Goal: Task Accomplishment & Management: Use online tool/utility

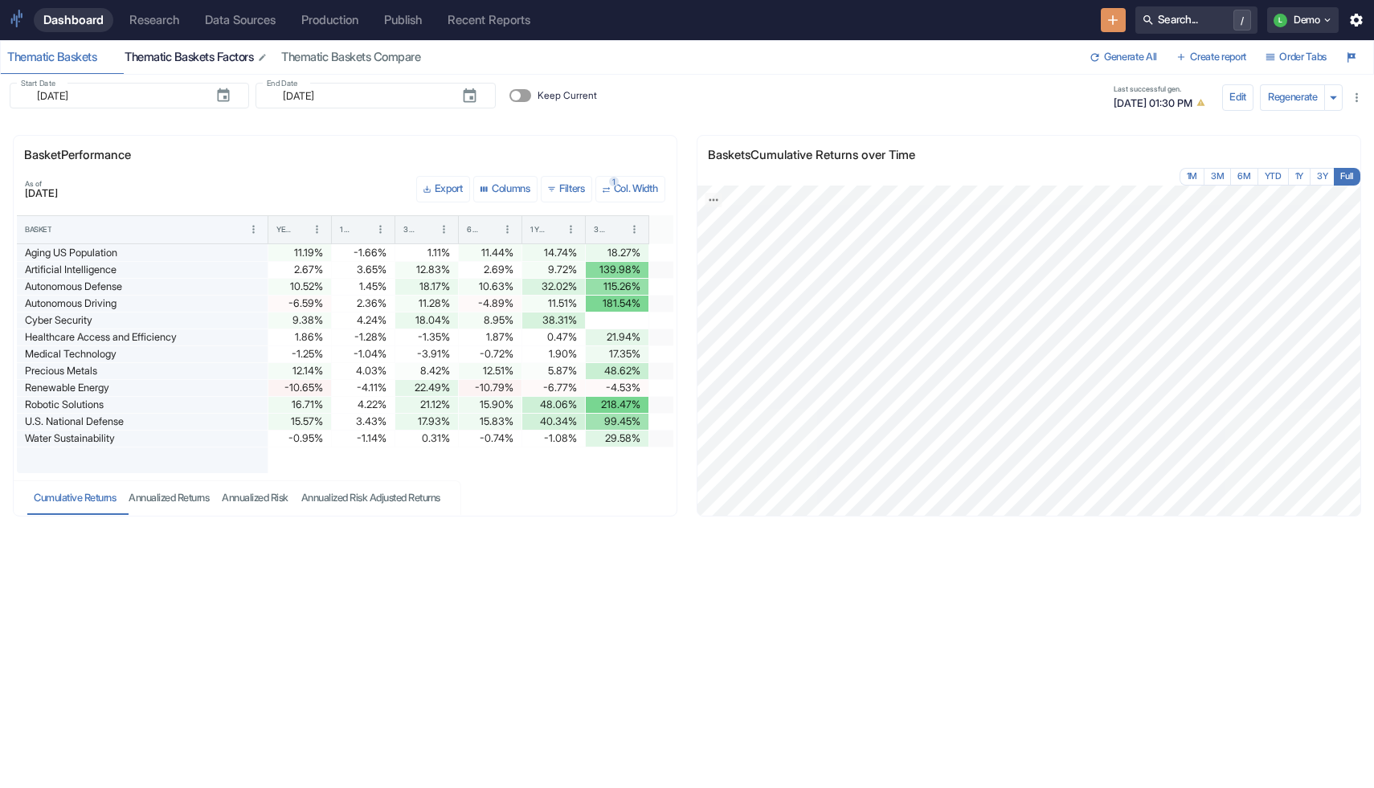
click at [179, 48] on button "Thematic Baskets Factors" at bounding box center [196, 57] width 157 height 33
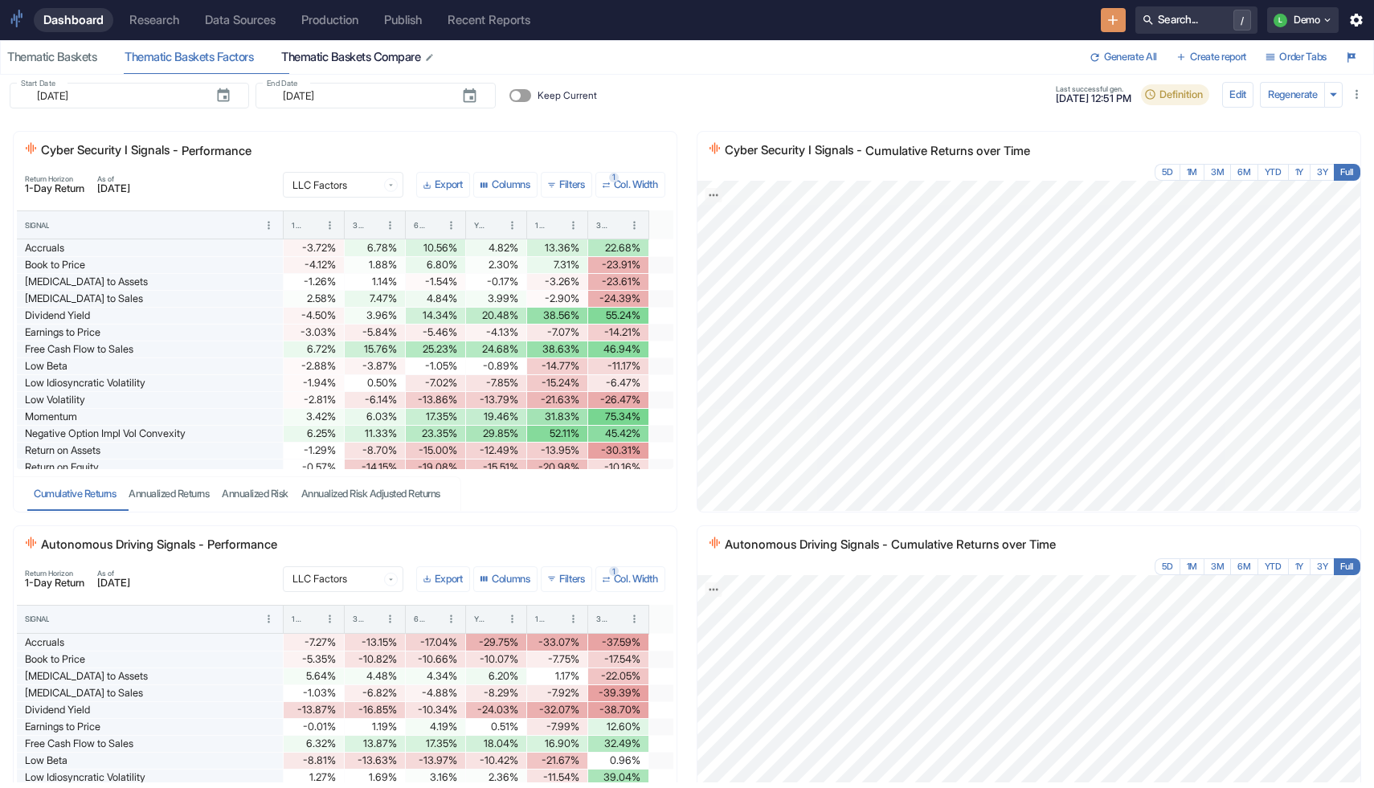
click at [377, 65] on button "Thematic Baskets Compare" at bounding box center [358, 57] width 167 height 33
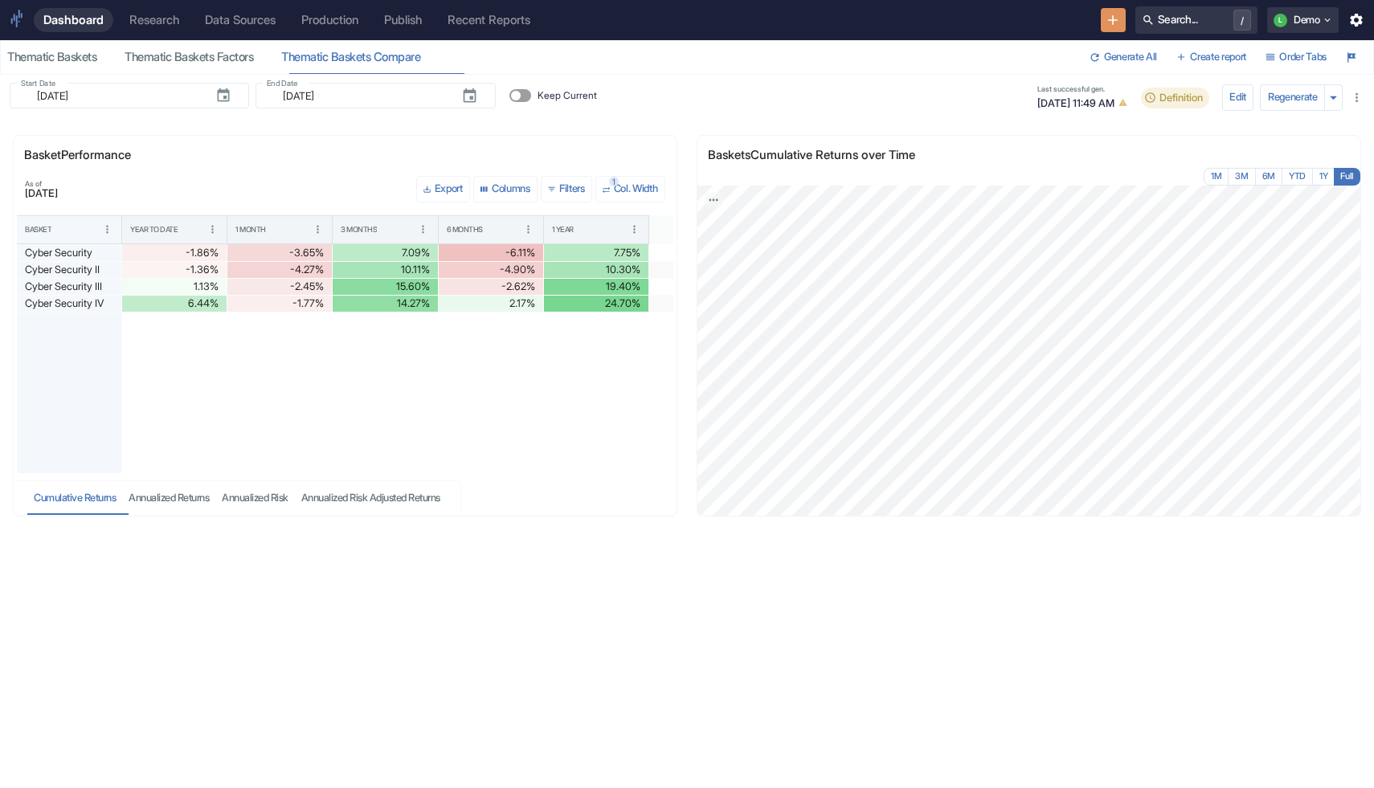
click at [169, 21] on div "Research" at bounding box center [154, 20] width 50 height 14
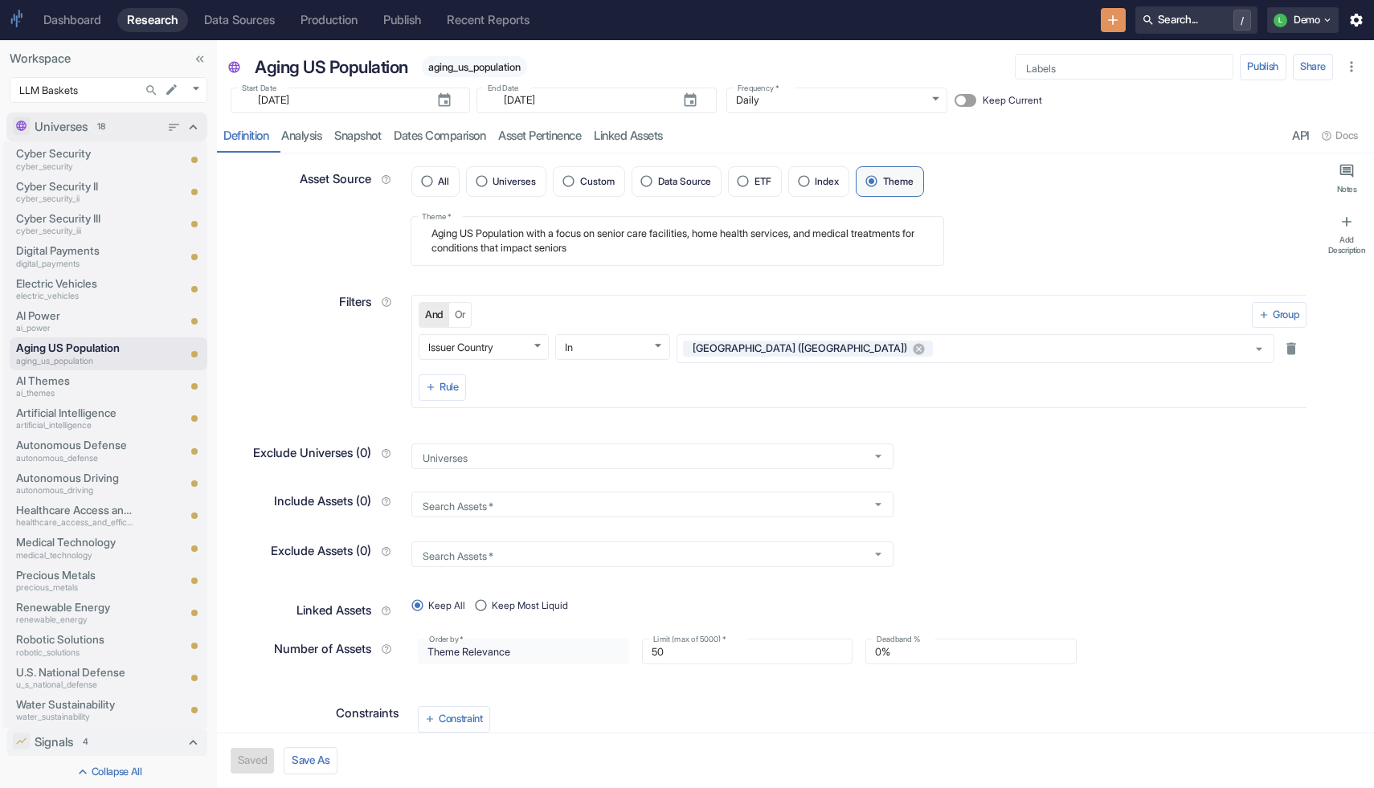
click at [189, 126] on icon at bounding box center [193, 127] width 16 height 16
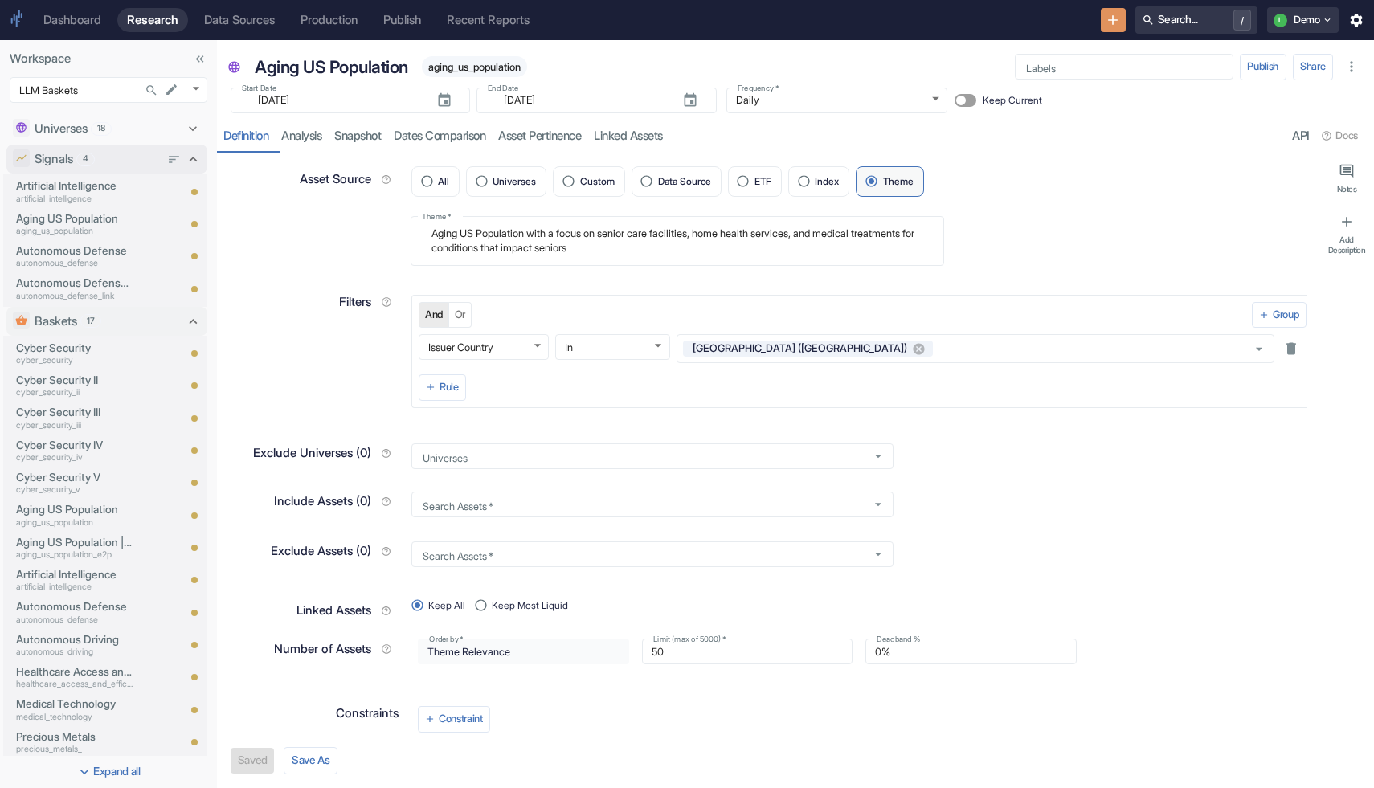
click at [192, 164] on icon at bounding box center [193, 159] width 16 height 16
type textarea "x"
click at [61, 386] on p "Aging US Population" at bounding box center [74, 380] width 117 height 16
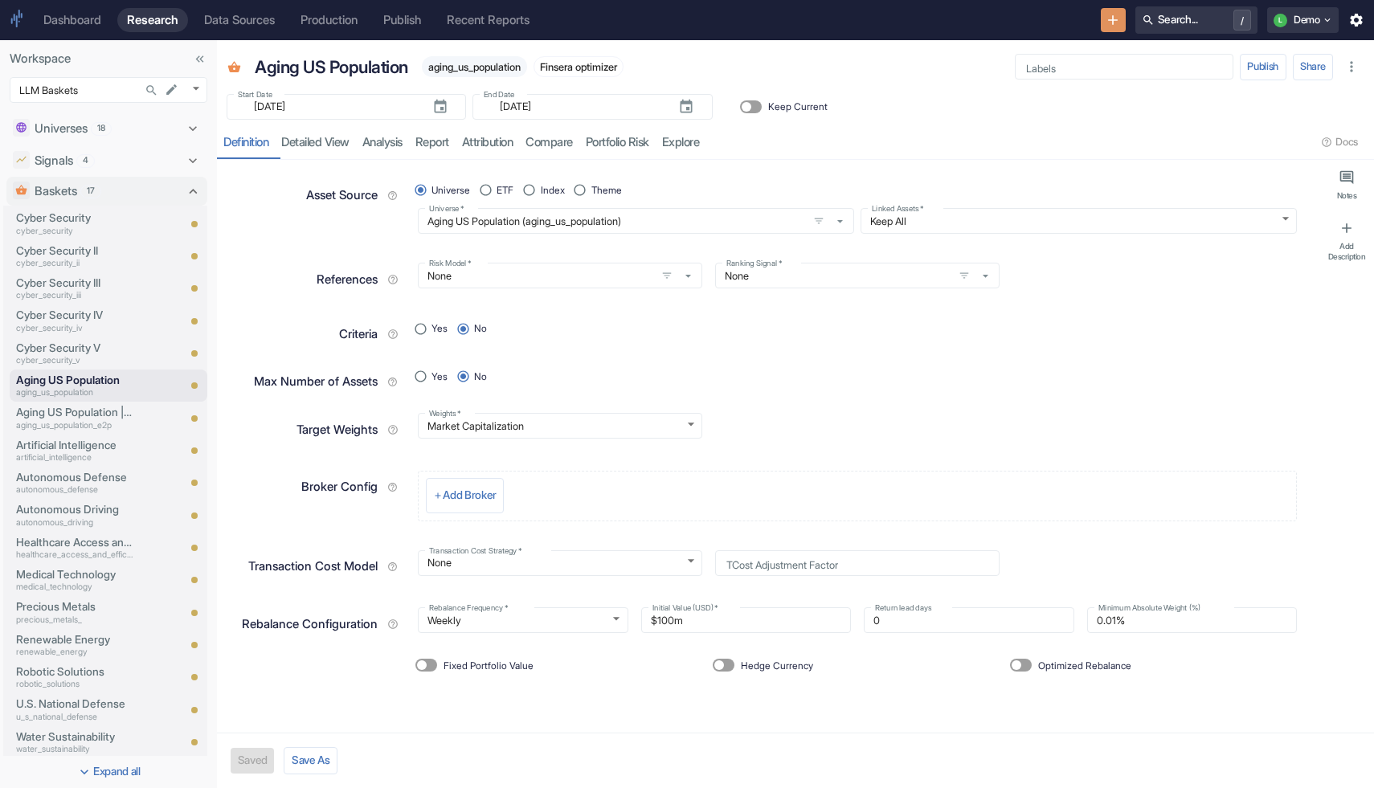
type textarea "x"
click at [80, 222] on p "Cyber Security" at bounding box center [74, 218] width 117 height 16
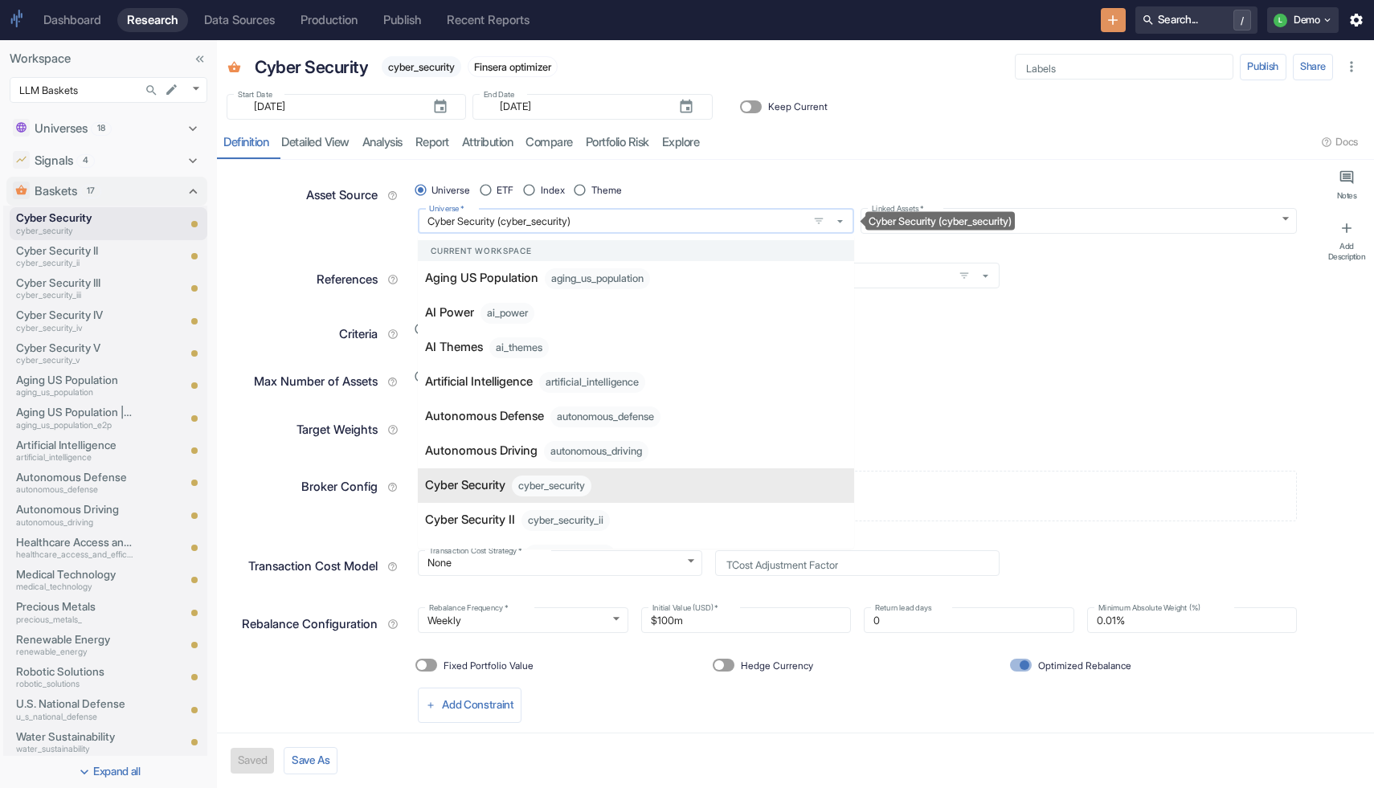
click at [507, 217] on input "Cyber Security (cyber_security)" at bounding box center [613, 222] width 380 height 14
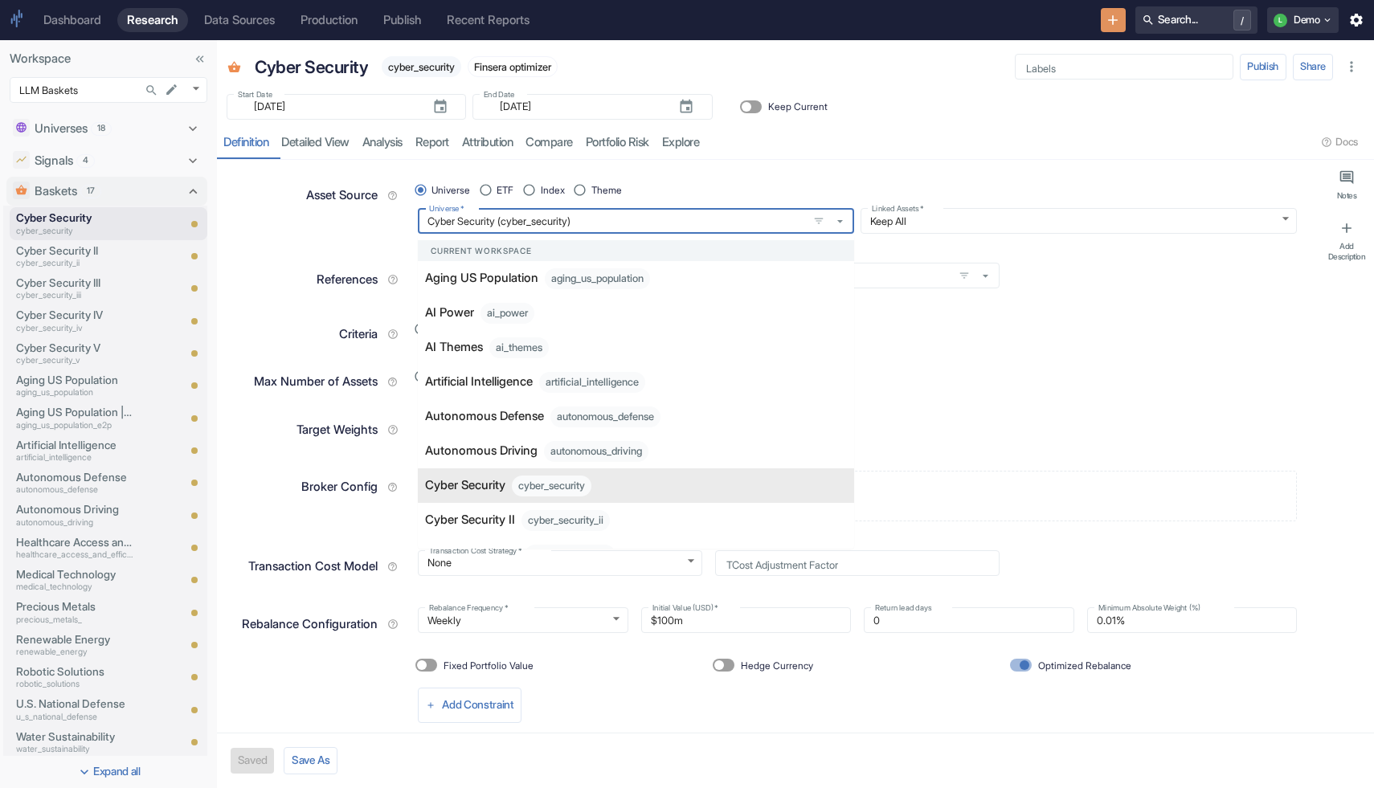
click at [239, 248] on div "Asset Source Universe ETF Index Theme Universe   * Cyber Security (cyber_securi…" at bounding box center [768, 239] width 1077 height 138
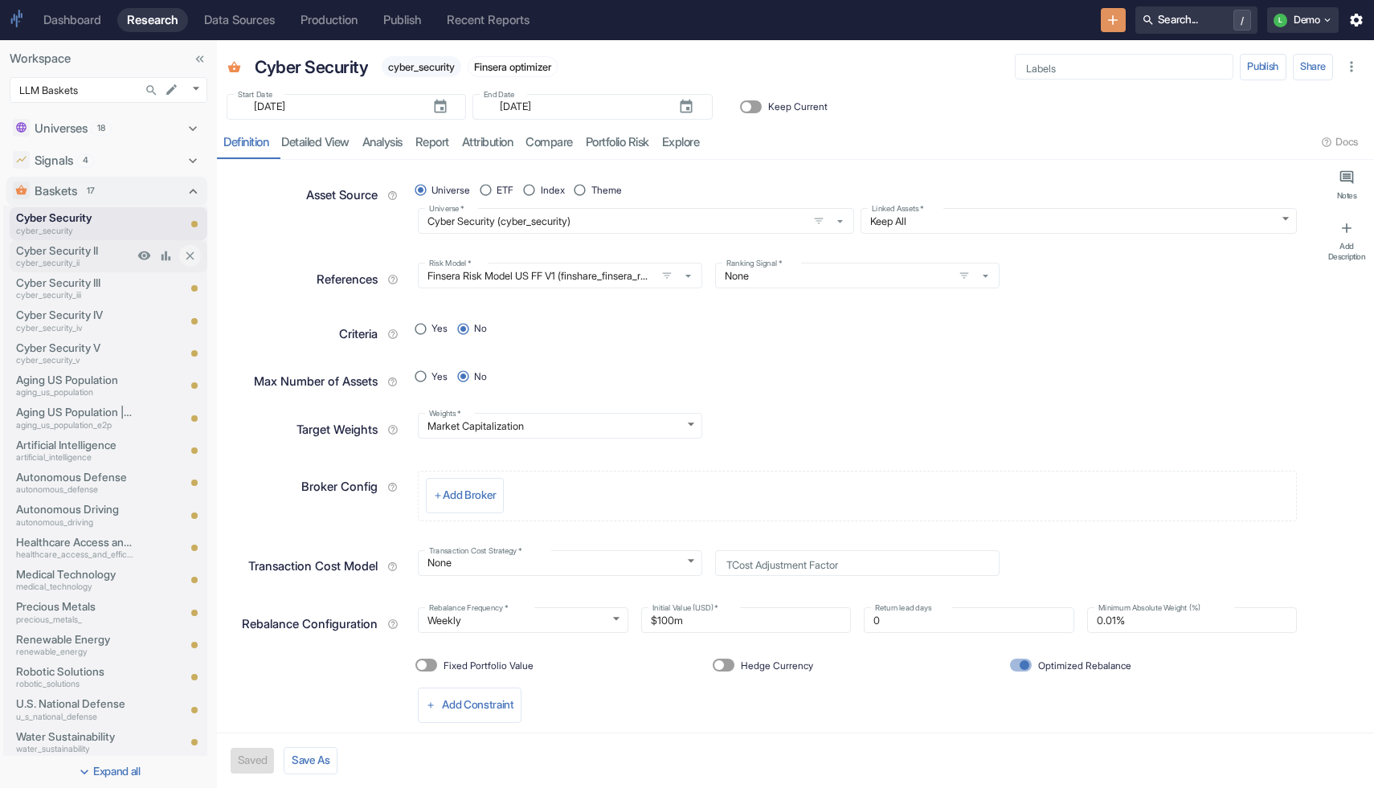
type textarea "x"
click at [616, 191] on span "Theme" at bounding box center [606, 190] width 31 height 14
click at [591, 191] on input "Theme" at bounding box center [580, 190] width 22 height 22
radio input "false"
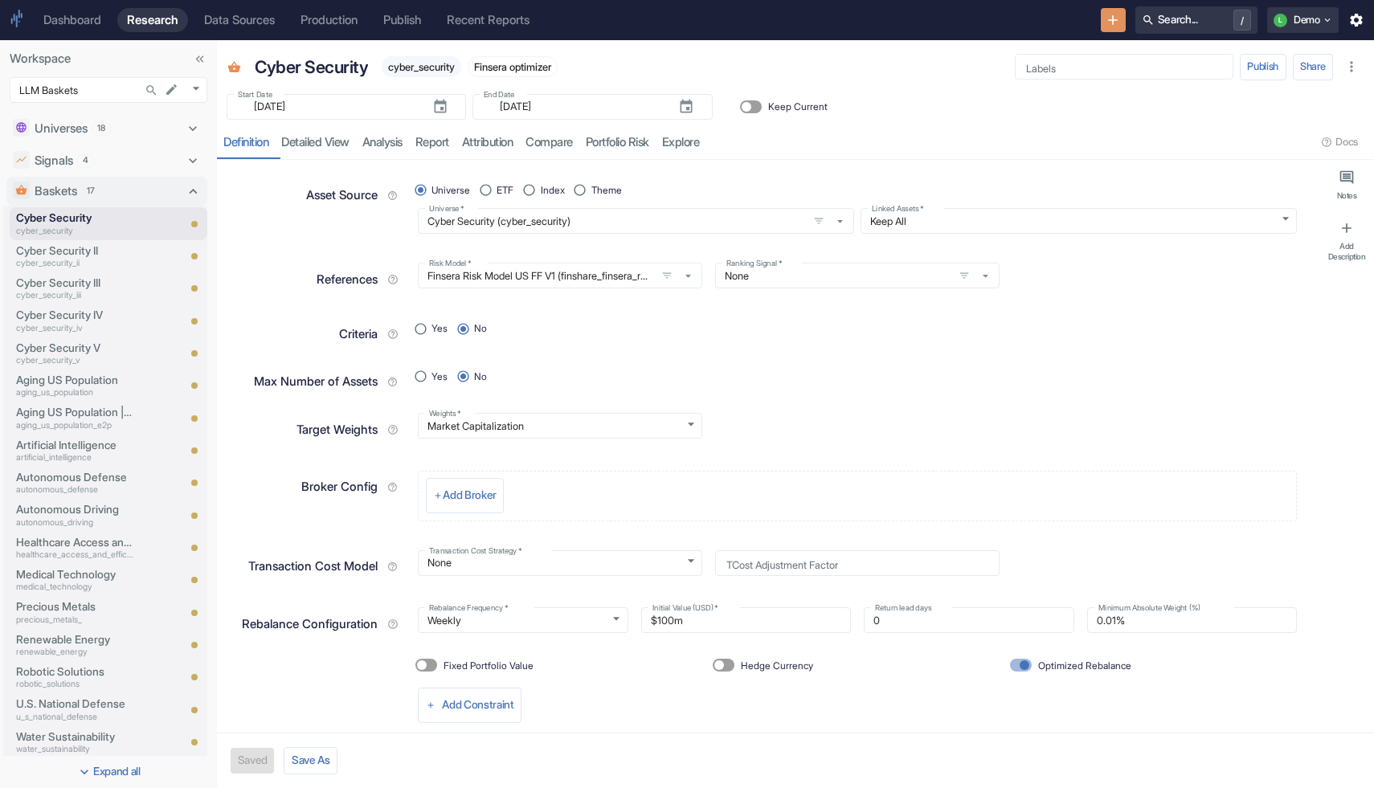
radio input "false"
type textarea "x"
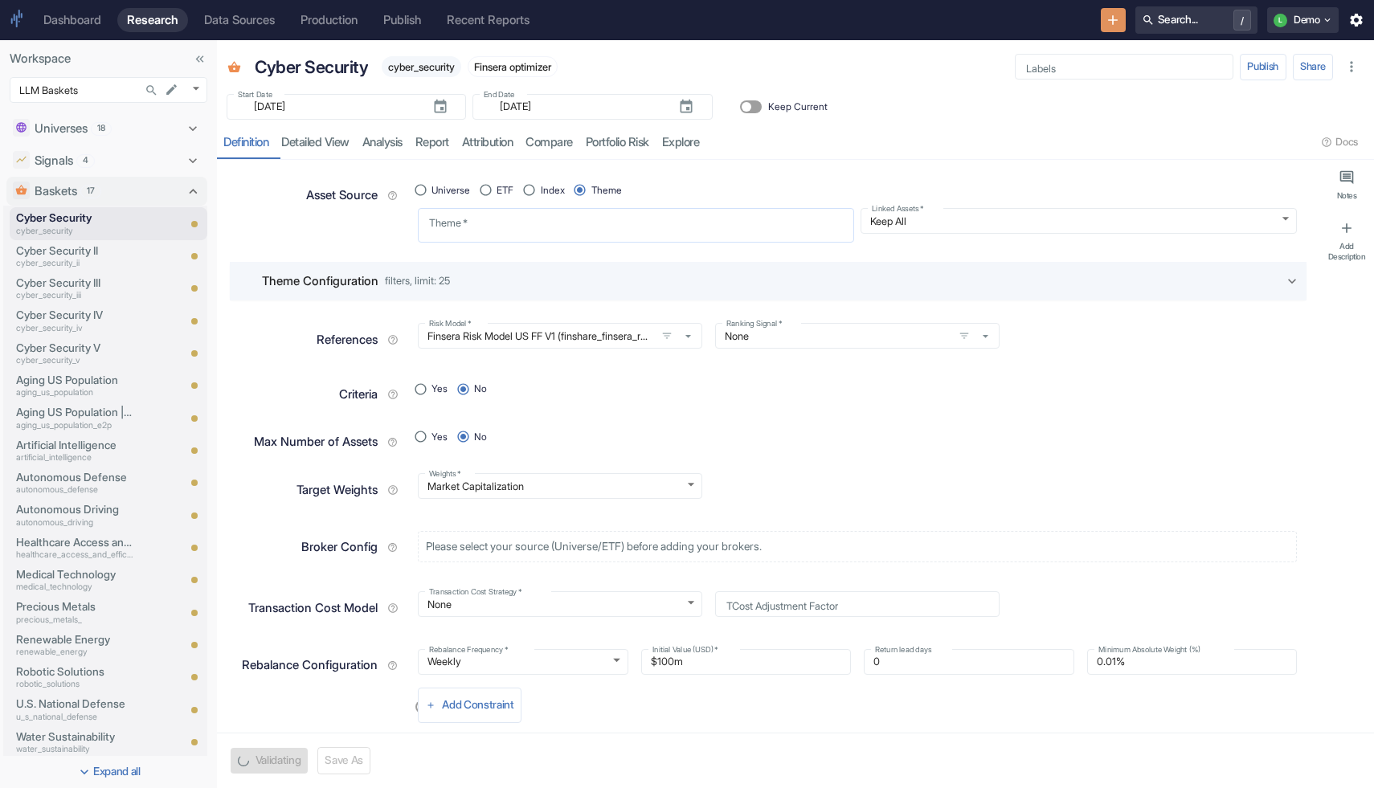
click at [579, 225] on textarea "Theme   *" at bounding box center [636, 225] width 414 height 21
radio input "true"
type textarea "x"
click at [41, 611] on p "Precious Metals" at bounding box center [74, 607] width 117 height 16
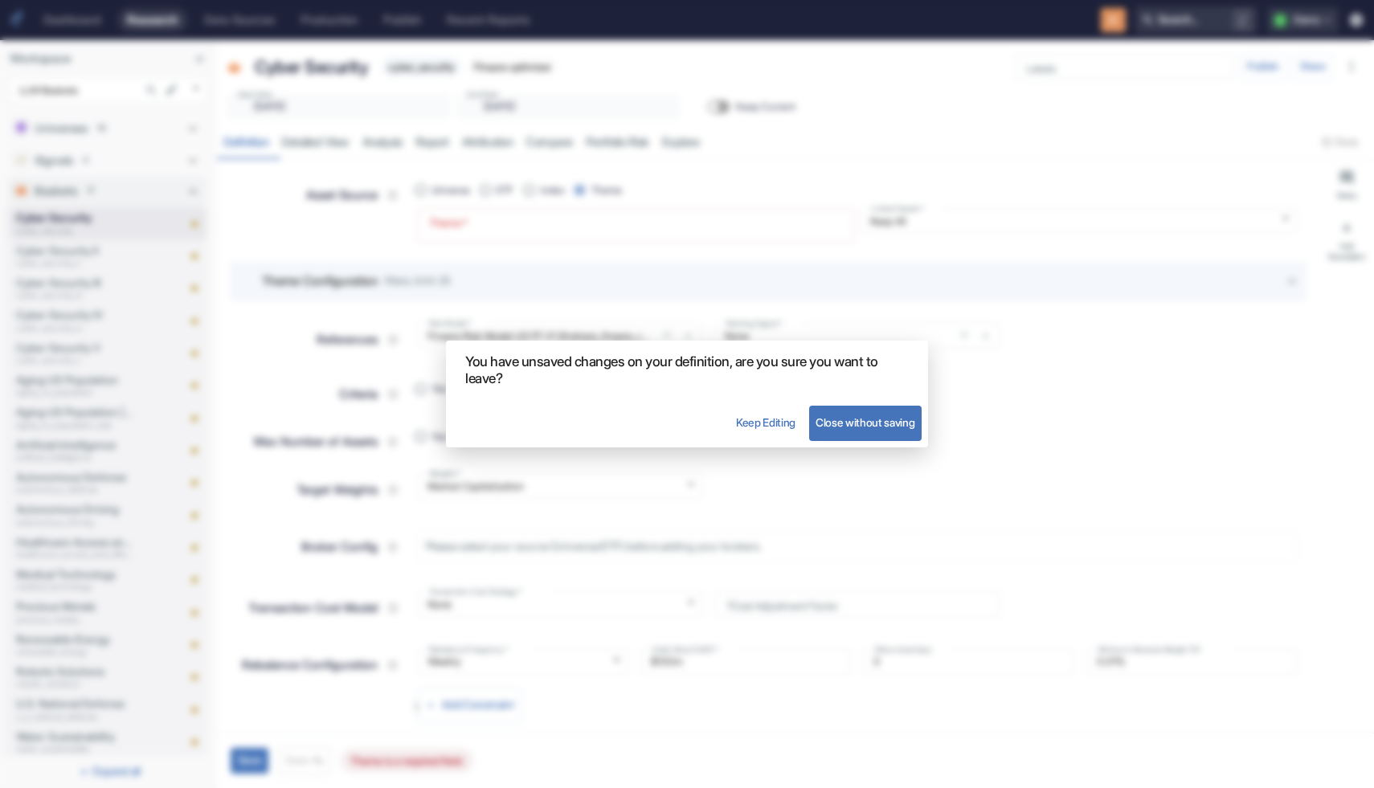
click at [828, 424] on button "Close without saving" at bounding box center [865, 423] width 112 height 35
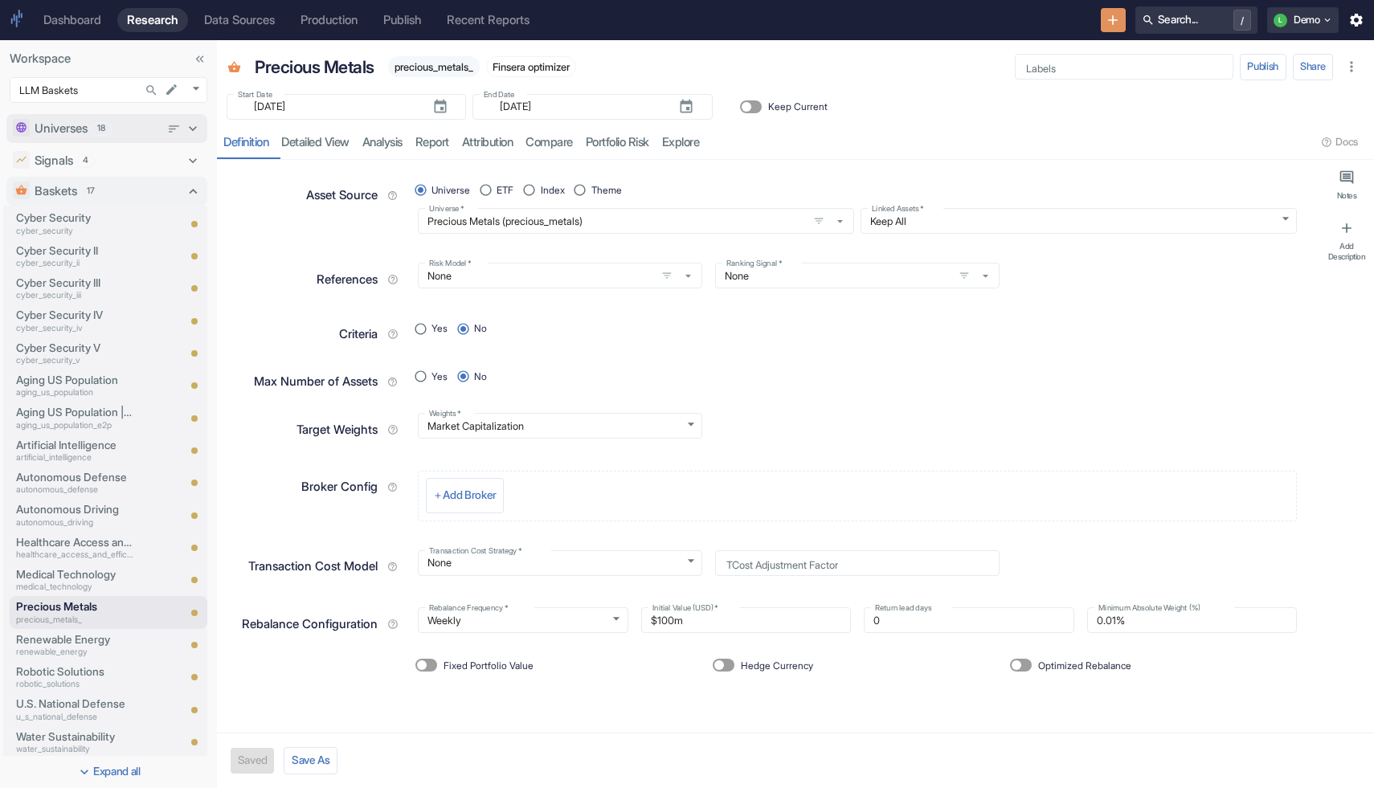
click at [187, 125] on icon at bounding box center [193, 129] width 16 height 16
type textarea "x"
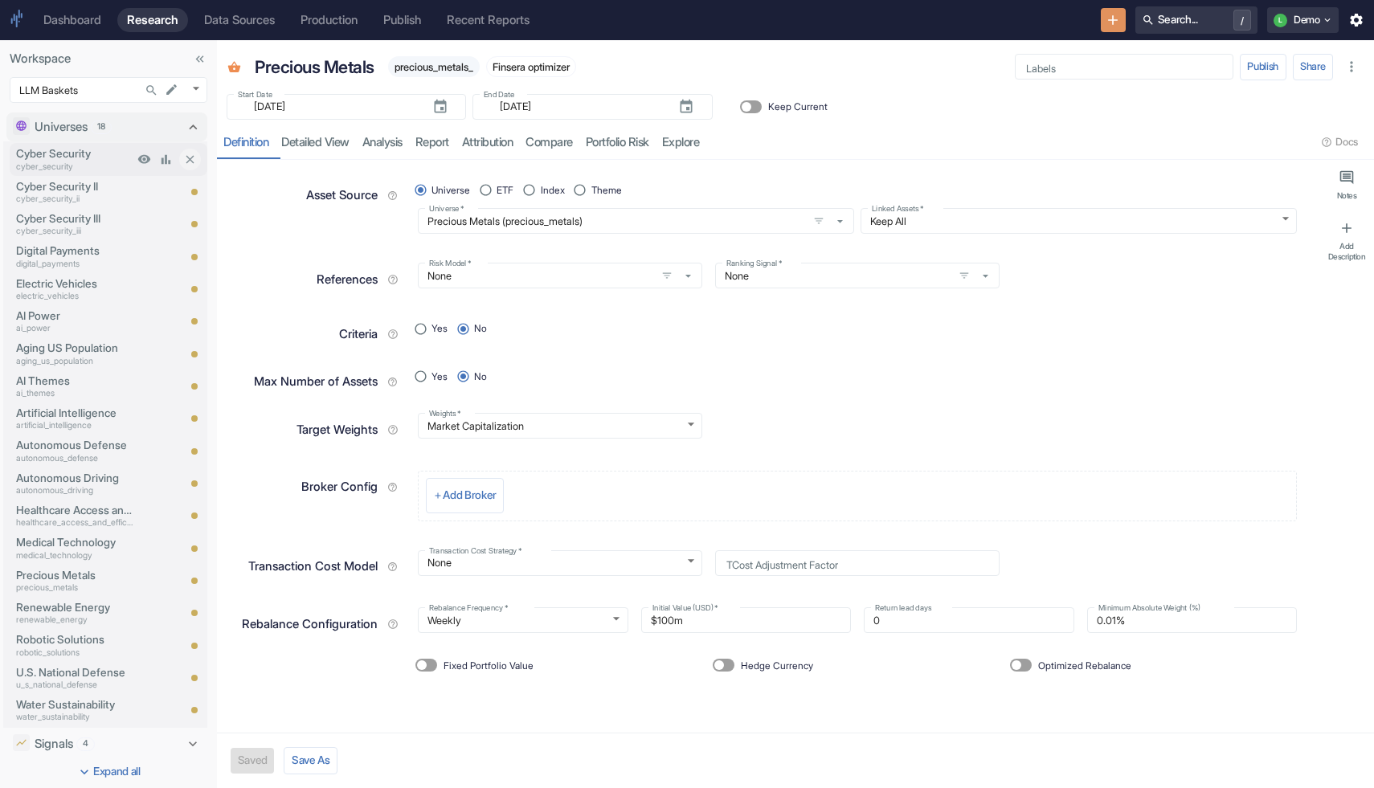
click at [79, 161] on p "cyber_security" at bounding box center [74, 167] width 117 height 13
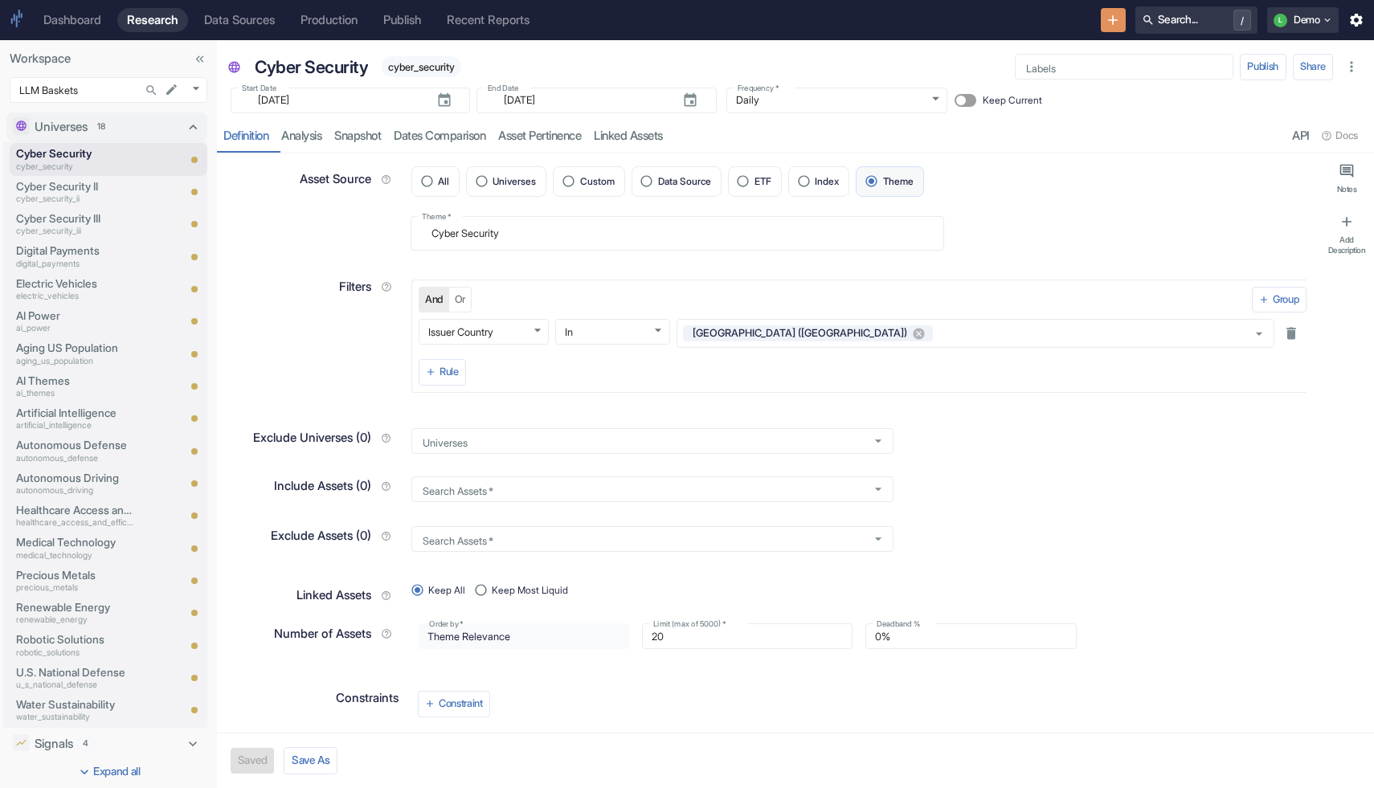
type textarea "x"
click at [574, 232] on textarea "Cyber Security" at bounding box center [677, 233] width 511 height 21
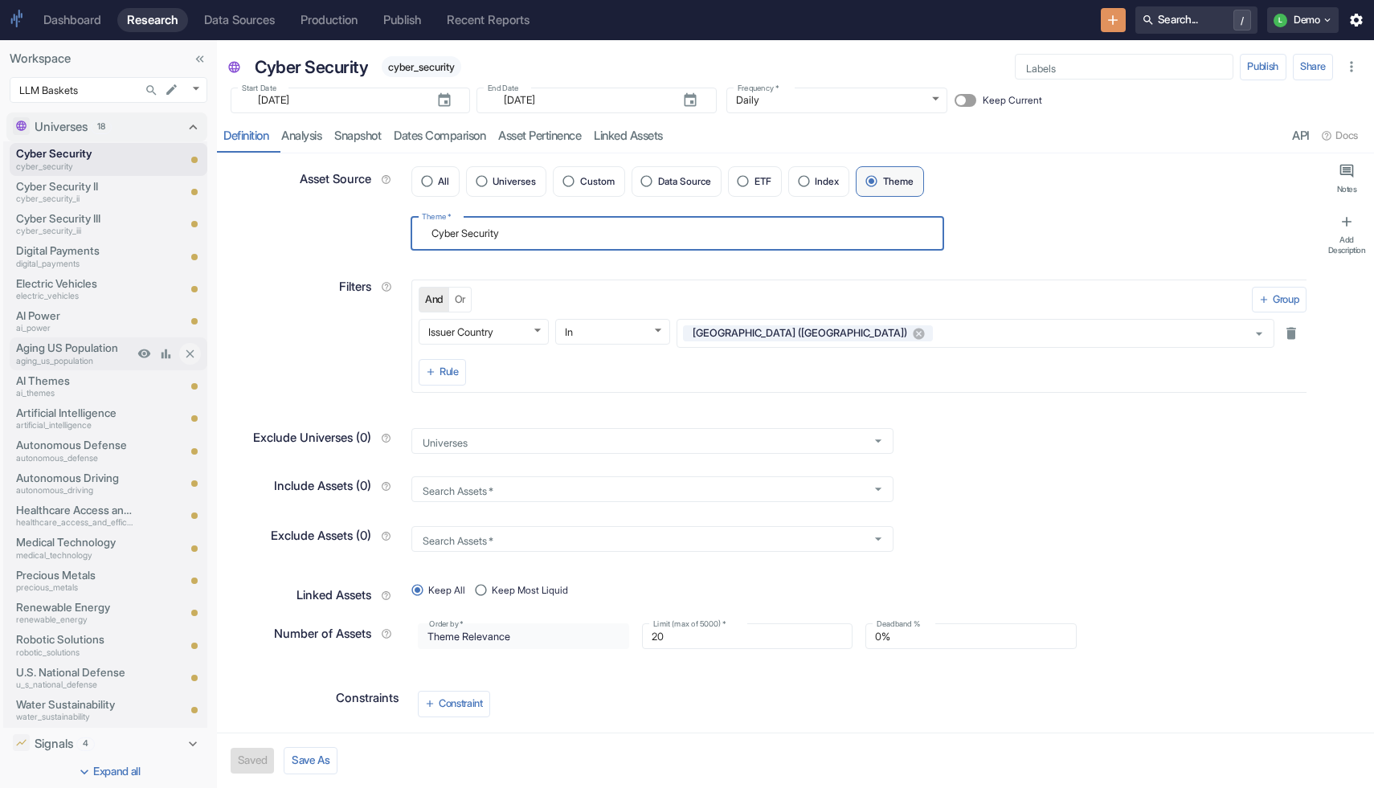
click at [47, 352] on p "Aging US Population" at bounding box center [74, 348] width 117 height 16
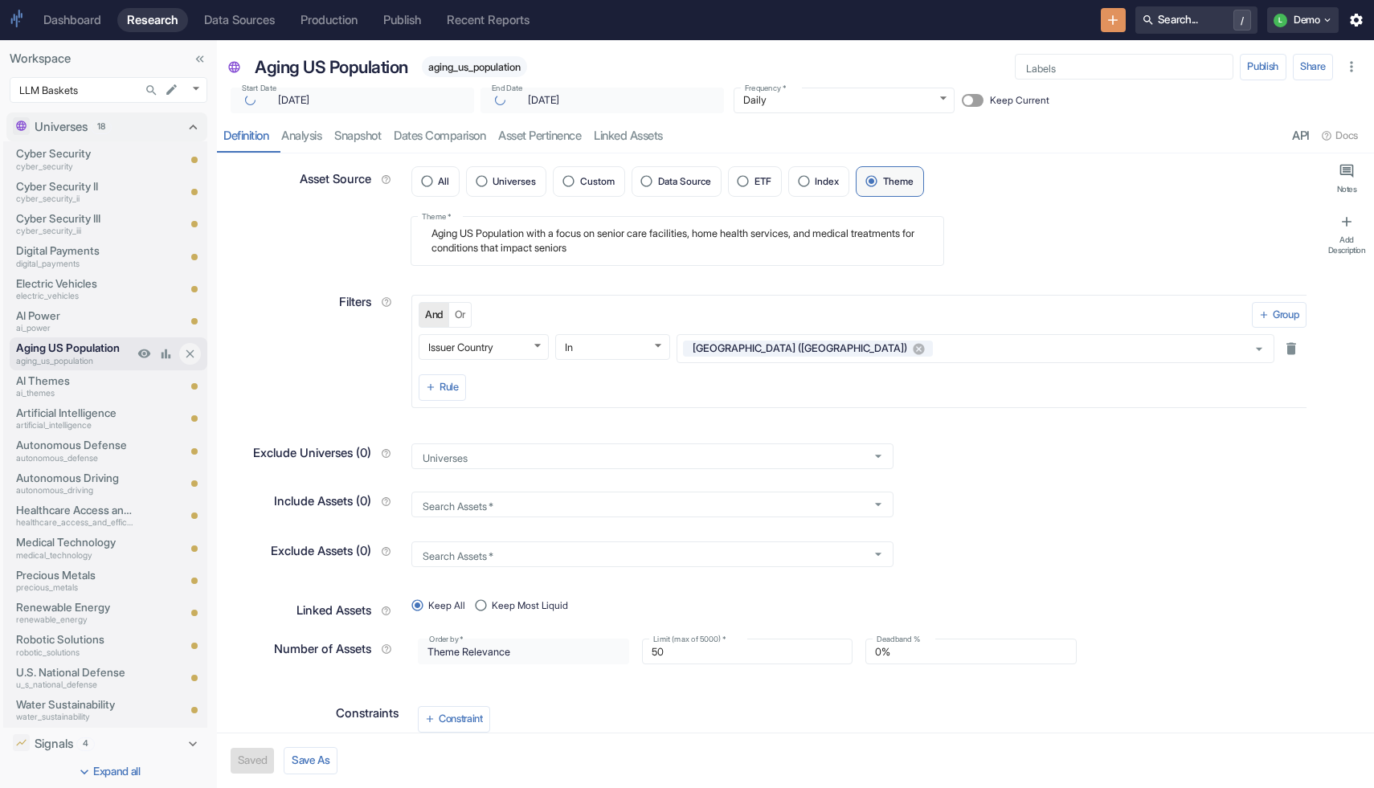
type textarea "x"
drag, startPoint x: 428, startPoint y: 236, endPoint x: 698, endPoint y: 254, distance: 270.6
click at [698, 254] on textarea "Aging US Population with a focus on senior care facilities, home health service…" at bounding box center [677, 241] width 511 height 36
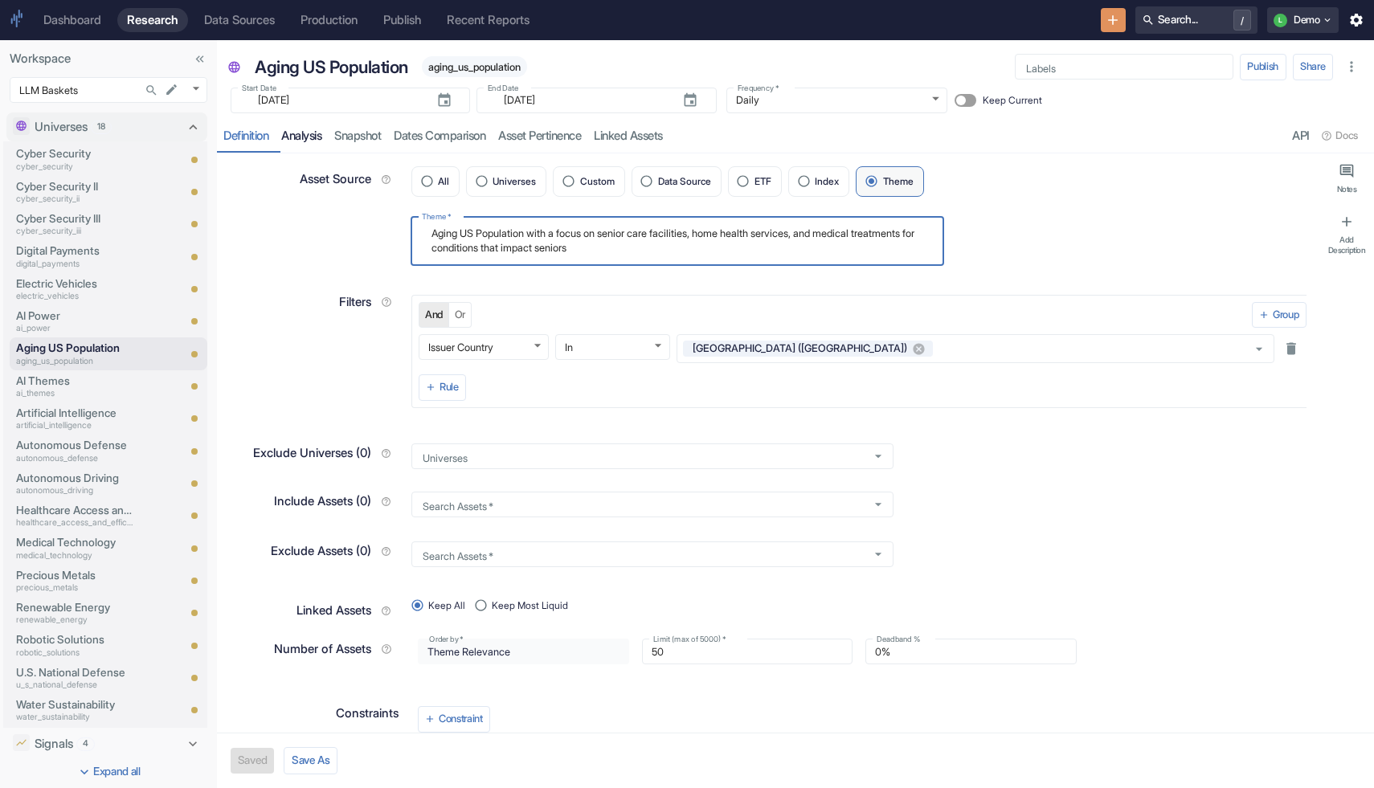
click at [308, 134] on link "analysis" at bounding box center [301, 136] width 53 height 33
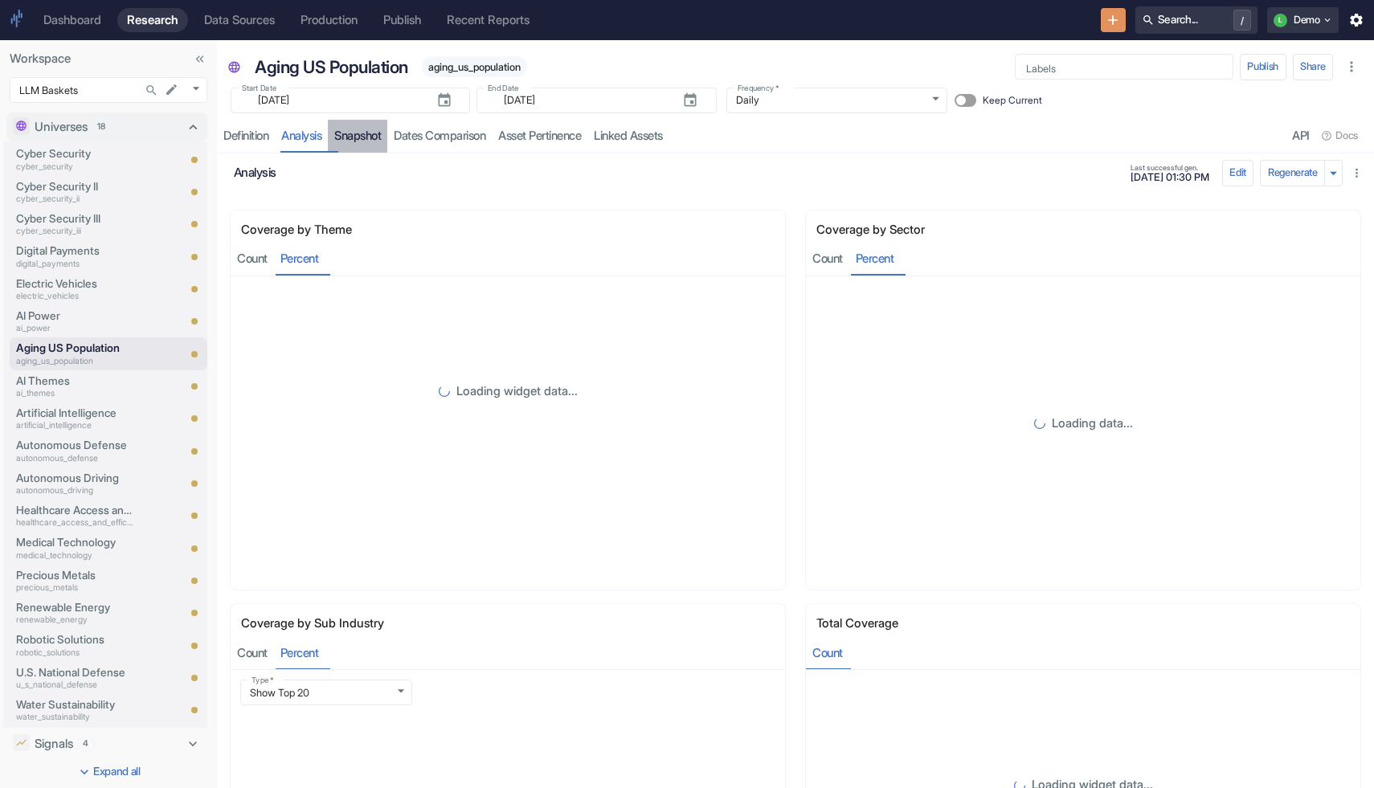
click at [366, 136] on link "Snapshot" at bounding box center [357, 136] width 59 height 33
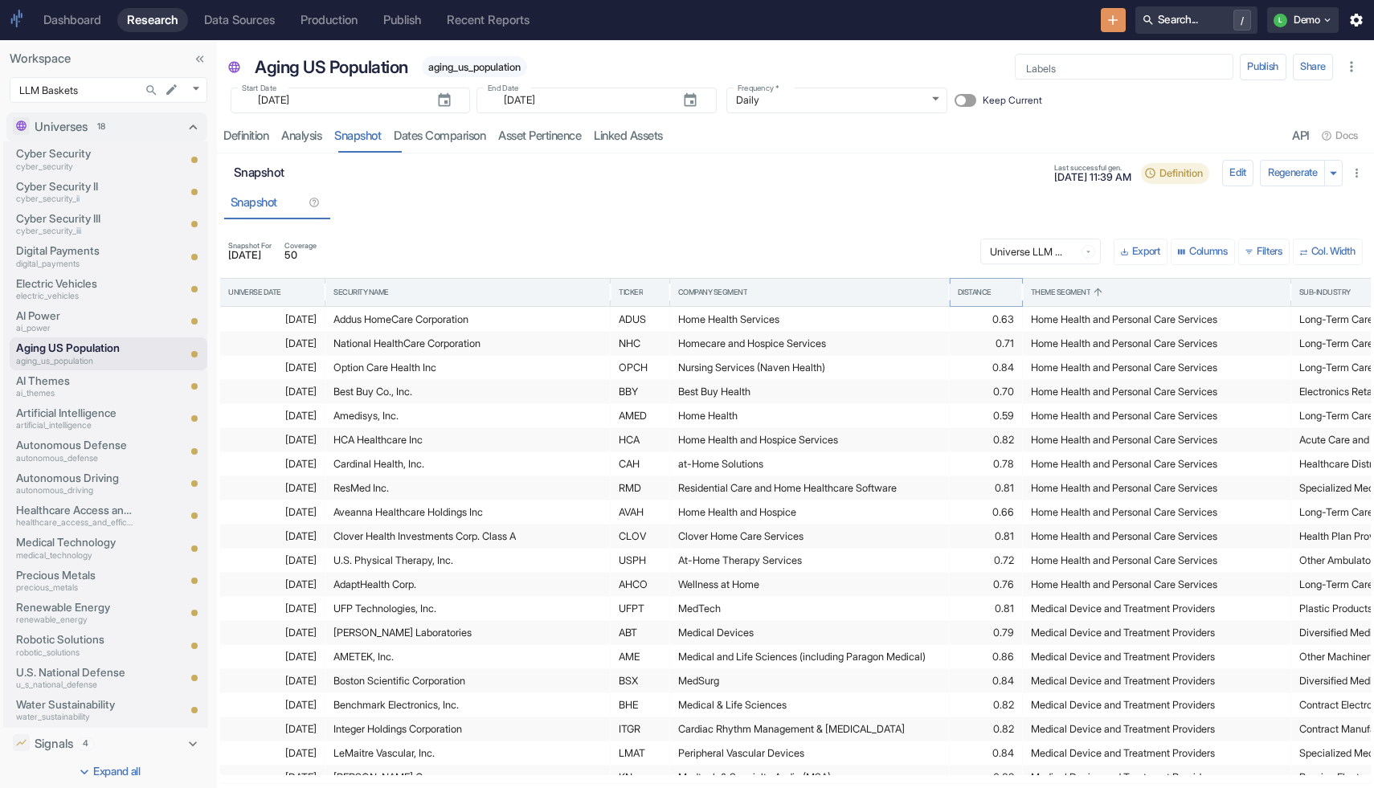
click at [999, 298] on button "Sort" at bounding box center [999, 292] width 14 height 14
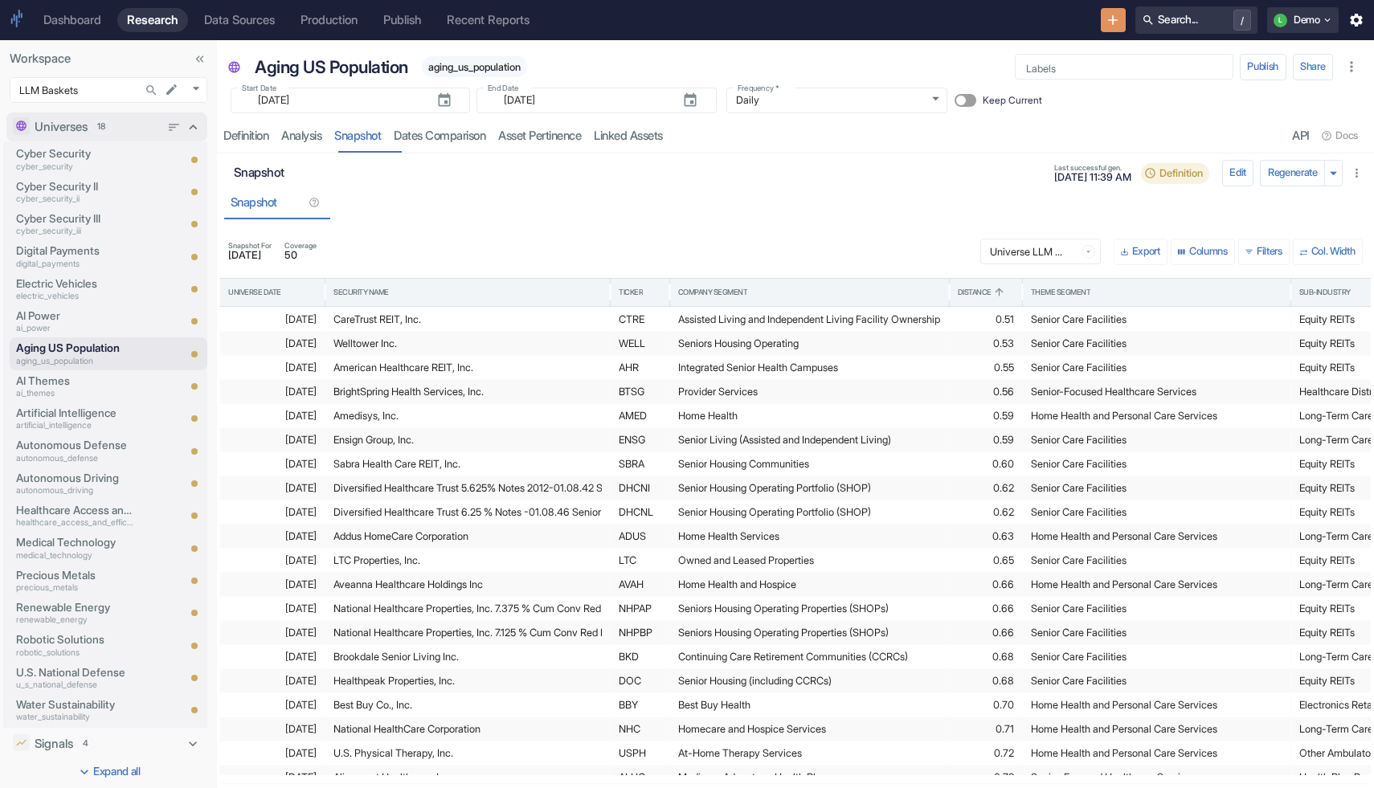
click at [194, 129] on icon at bounding box center [193, 127] width 16 height 16
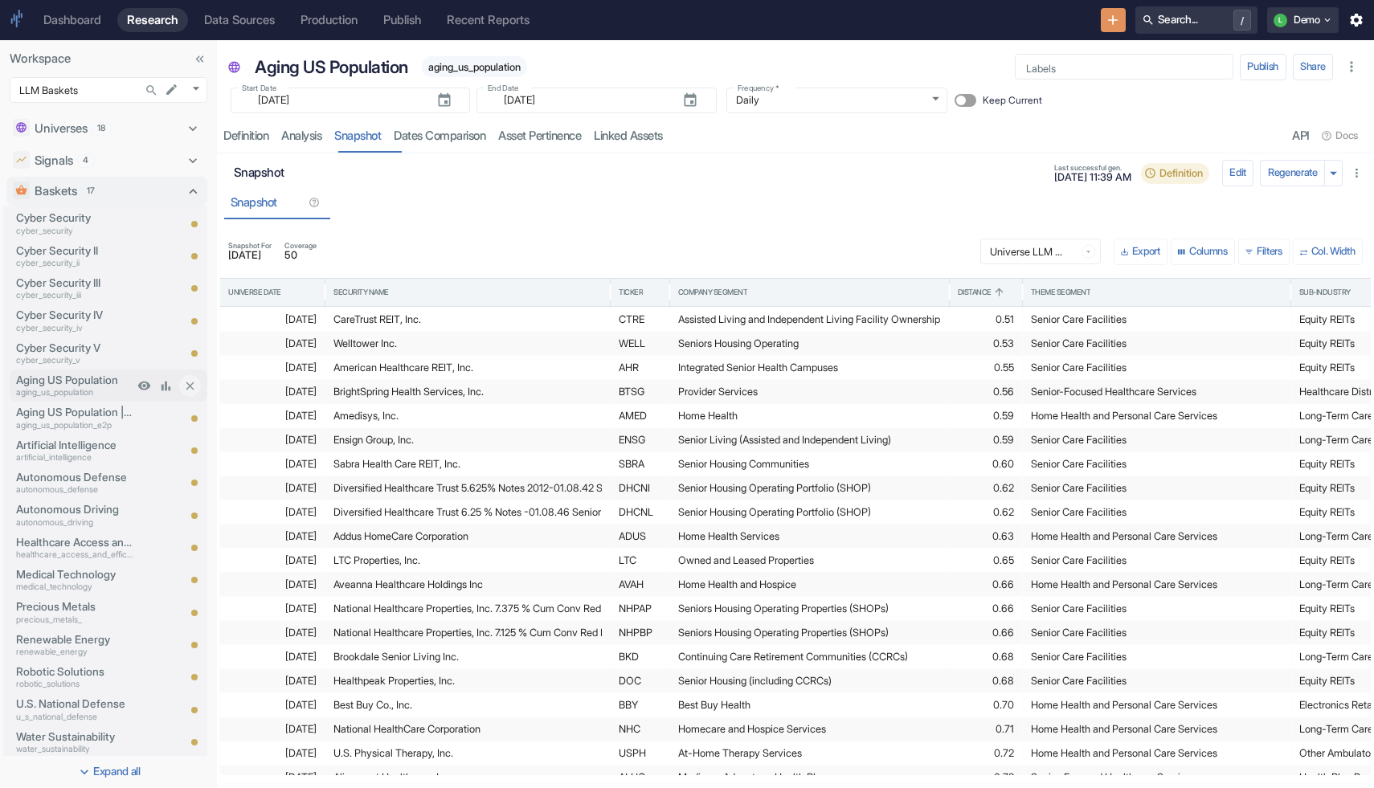
click at [39, 391] on p "aging_us_population" at bounding box center [74, 392] width 117 height 13
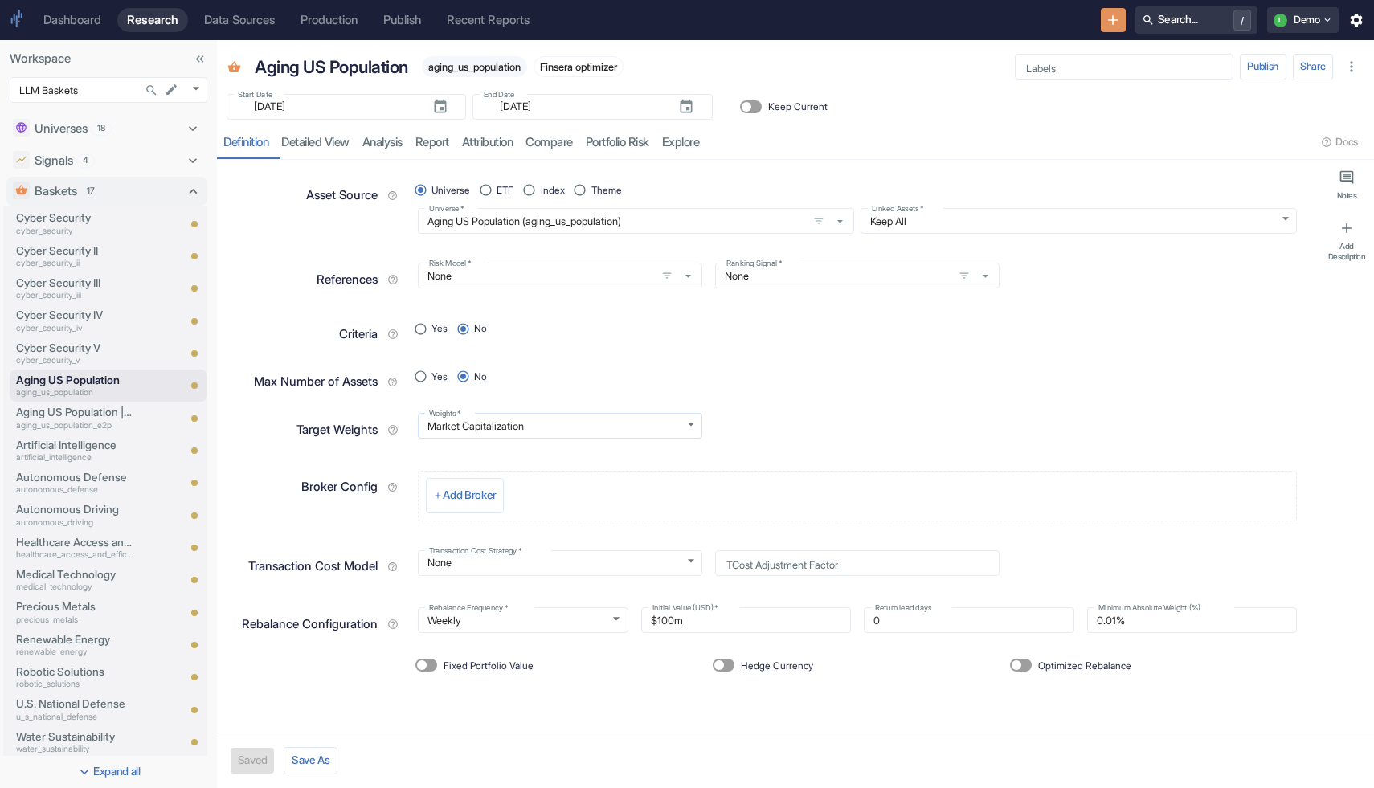
click at [547, 422] on body "Dashboard Research Data Sources Production Publish Recent Reports Search... / L…" at bounding box center [687, 394] width 1374 height 788
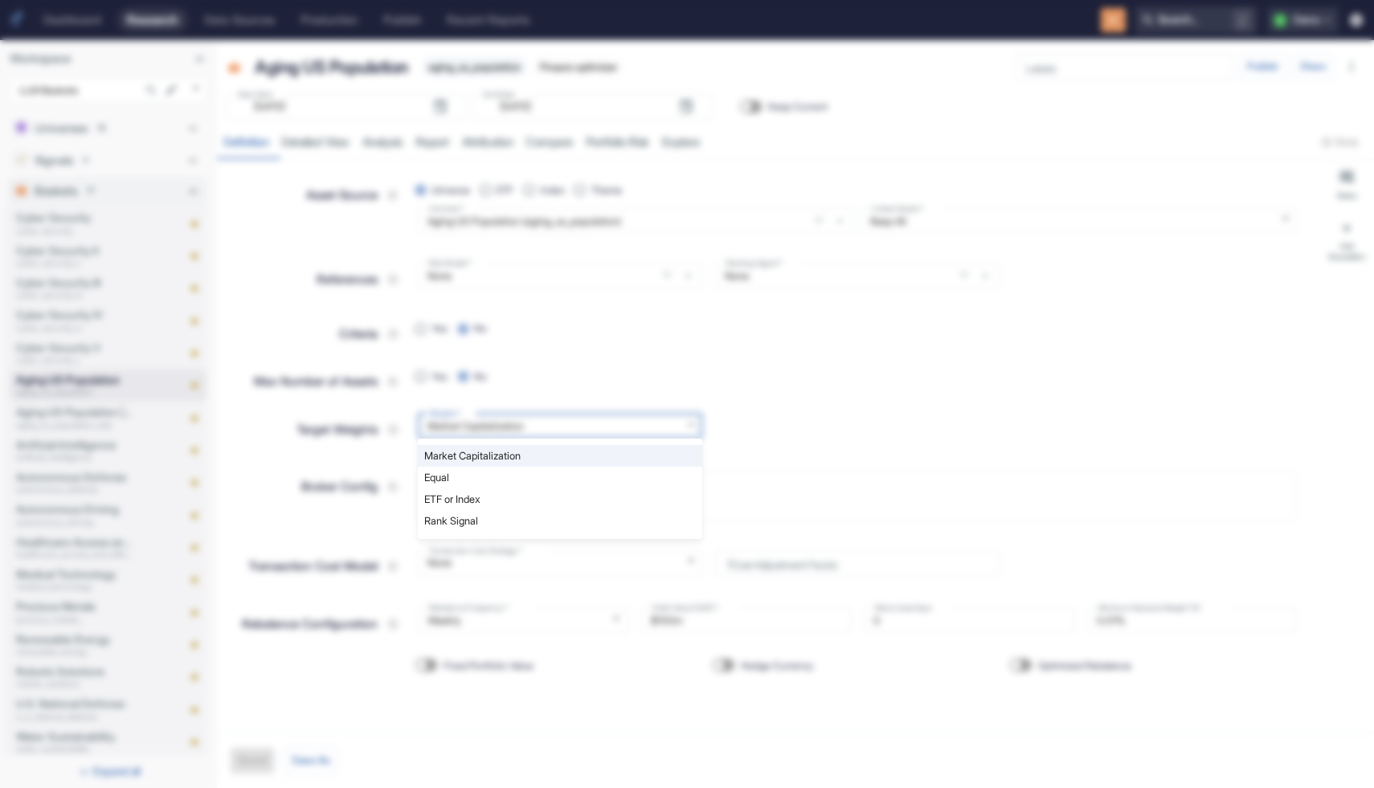
type textarea "x"
click at [786, 448] on div at bounding box center [687, 394] width 1374 height 788
click at [1094, 667] on span "Optimized Rebalance" at bounding box center [1084, 666] width 93 height 14
click at [1036, 667] on input "Optimized Rebalance" at bounding box center [1016, 665] width 39 height 13
checkbox input "true"
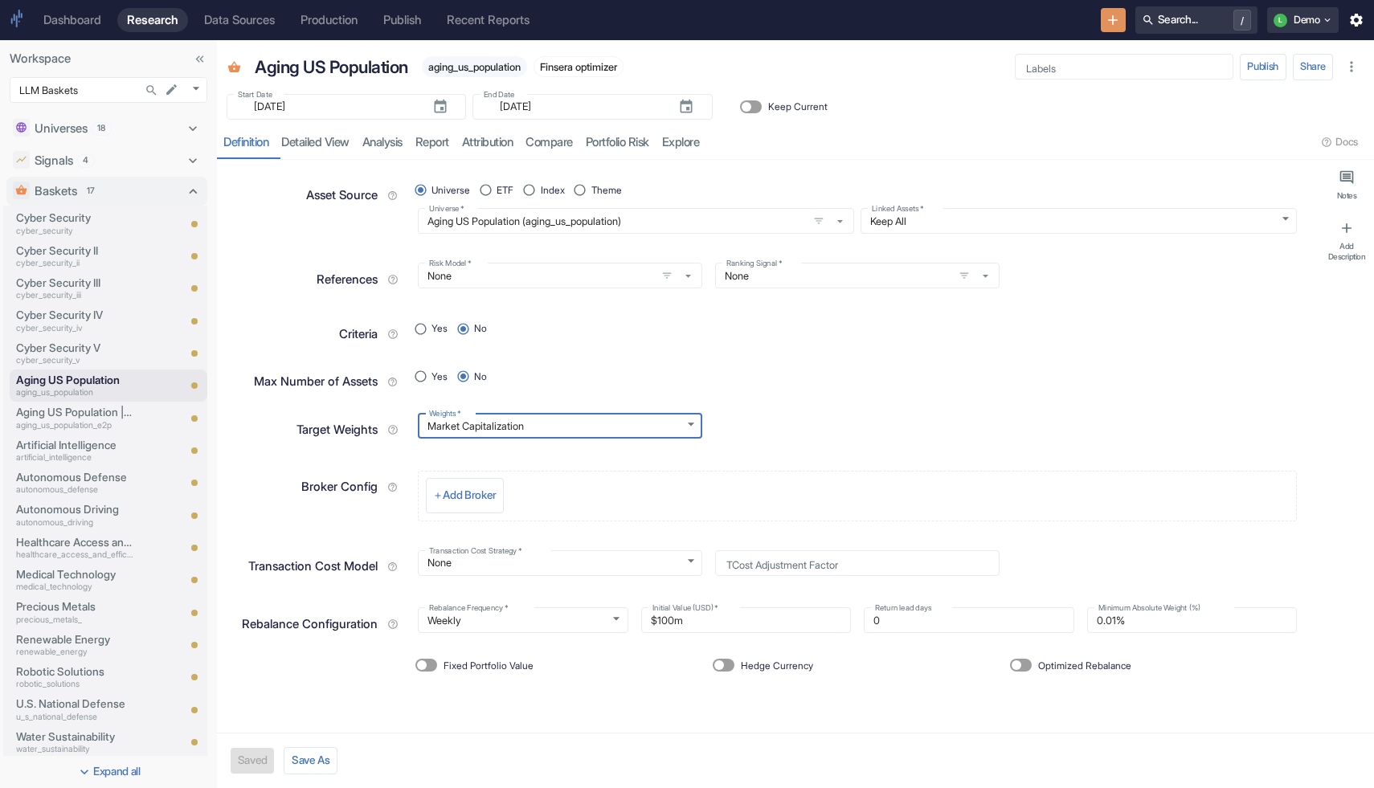
radio input "true"
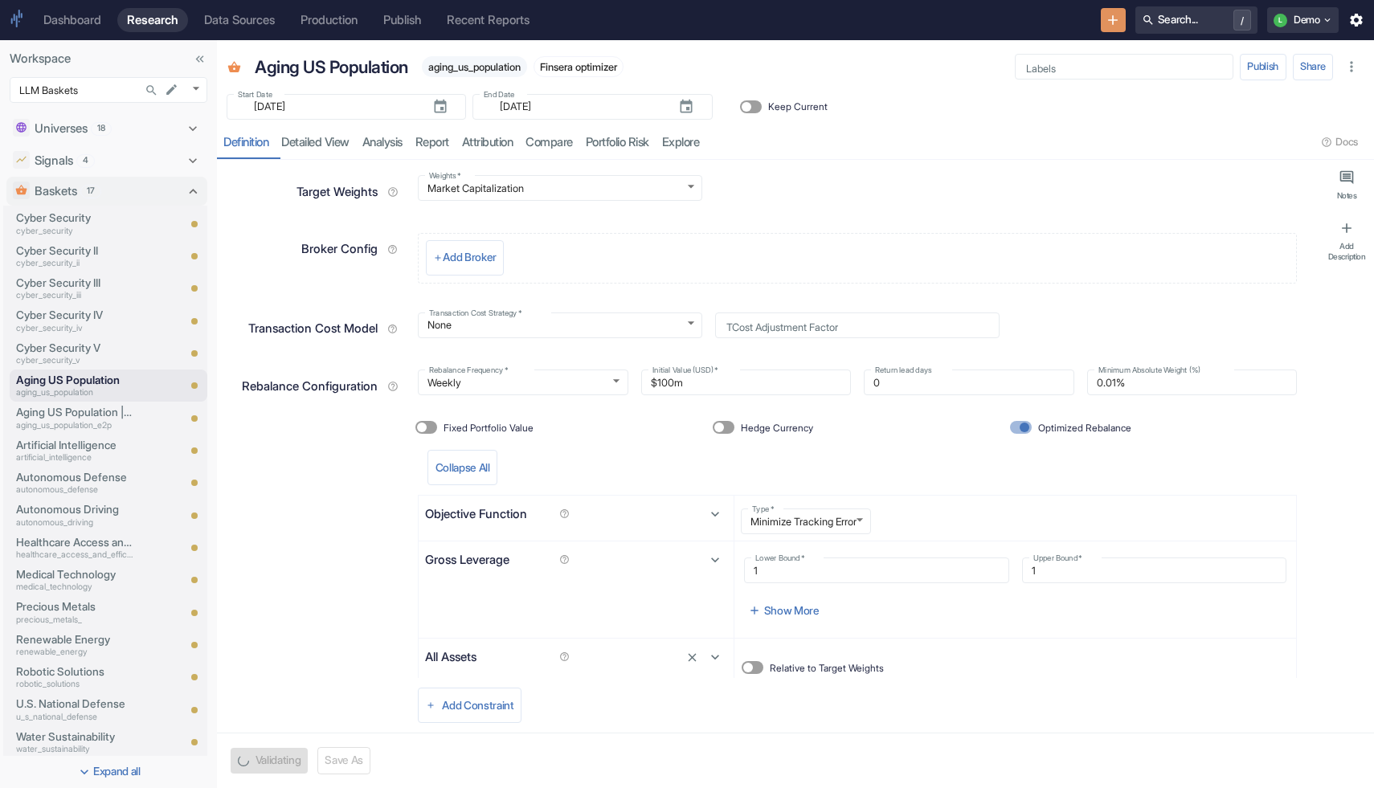
scroll to position [369, 0]
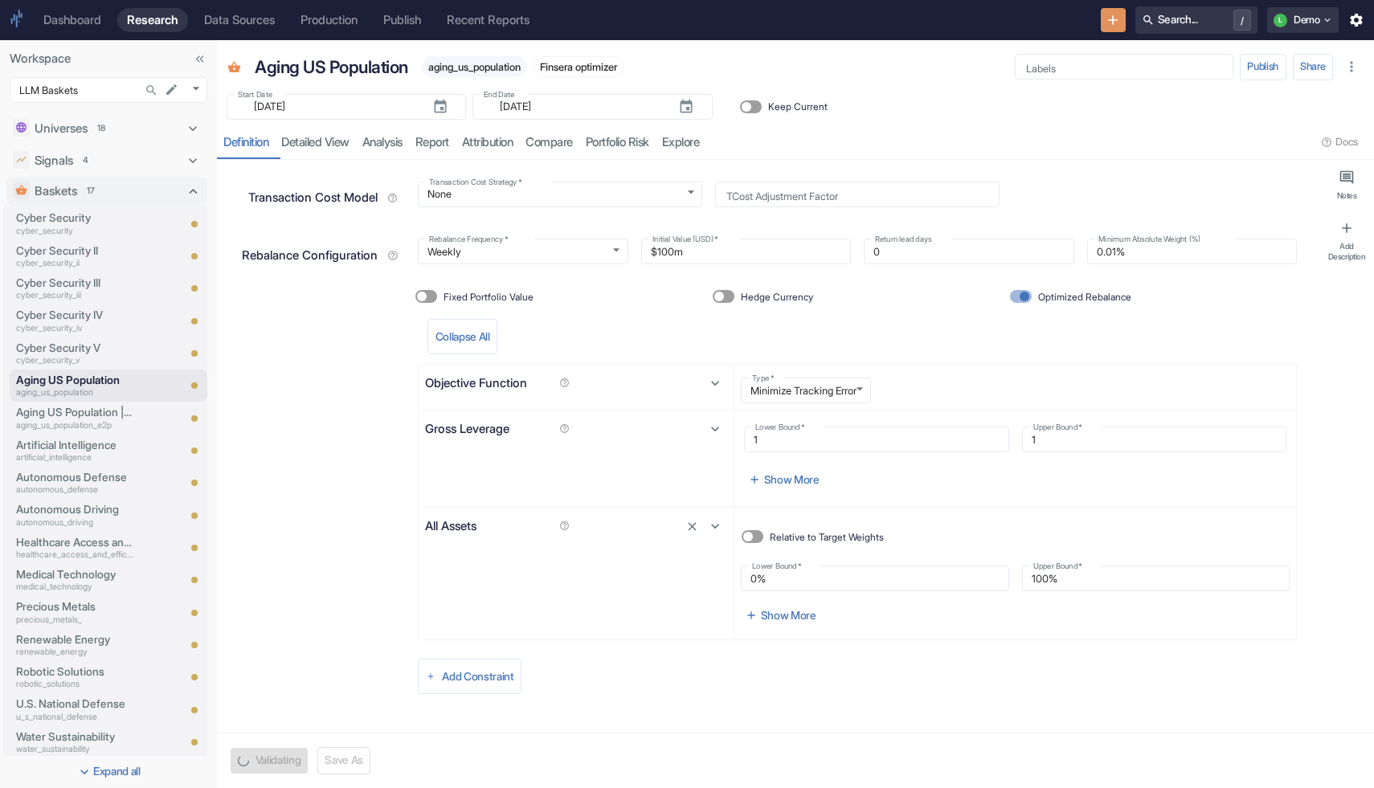
type textarea "x"
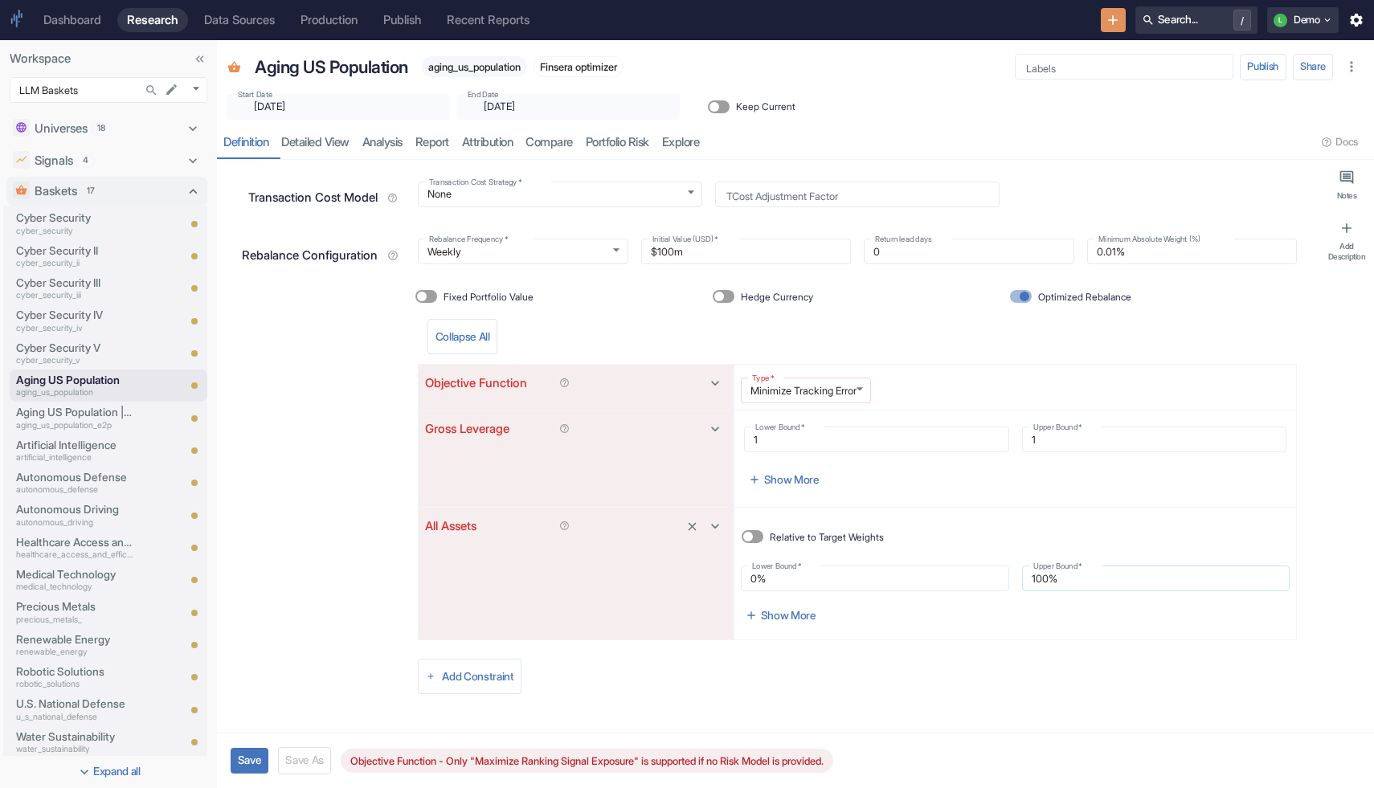
click at [1041, 574] on input "100%" at bounding box center [1156, 579] width 268 height 18
type input "1%"
type textarea "x"
type input "10%"
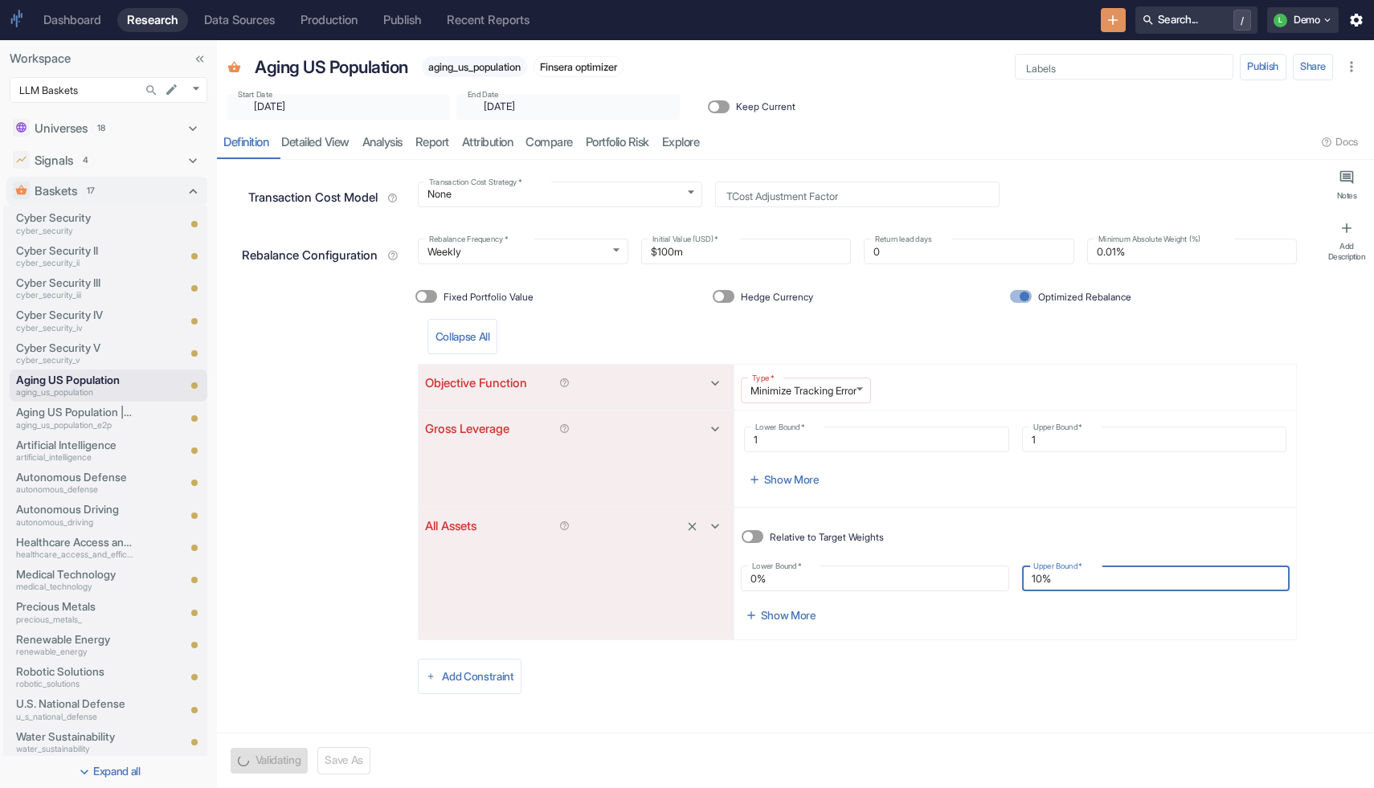
type textarea "x"
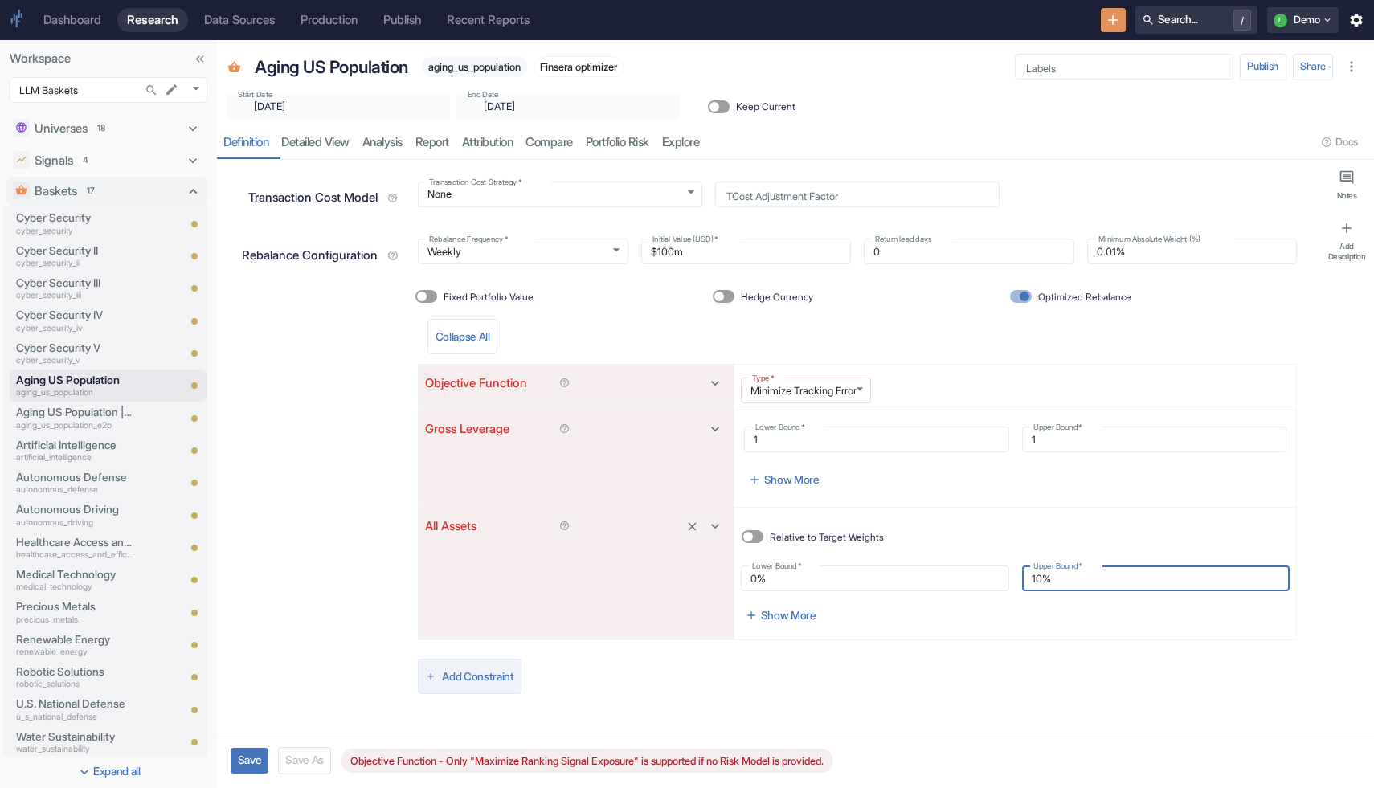
type input "10%"
click at [473, 677] on button "Add Constraint" at bounding box center [470, 676] width 104 height 35
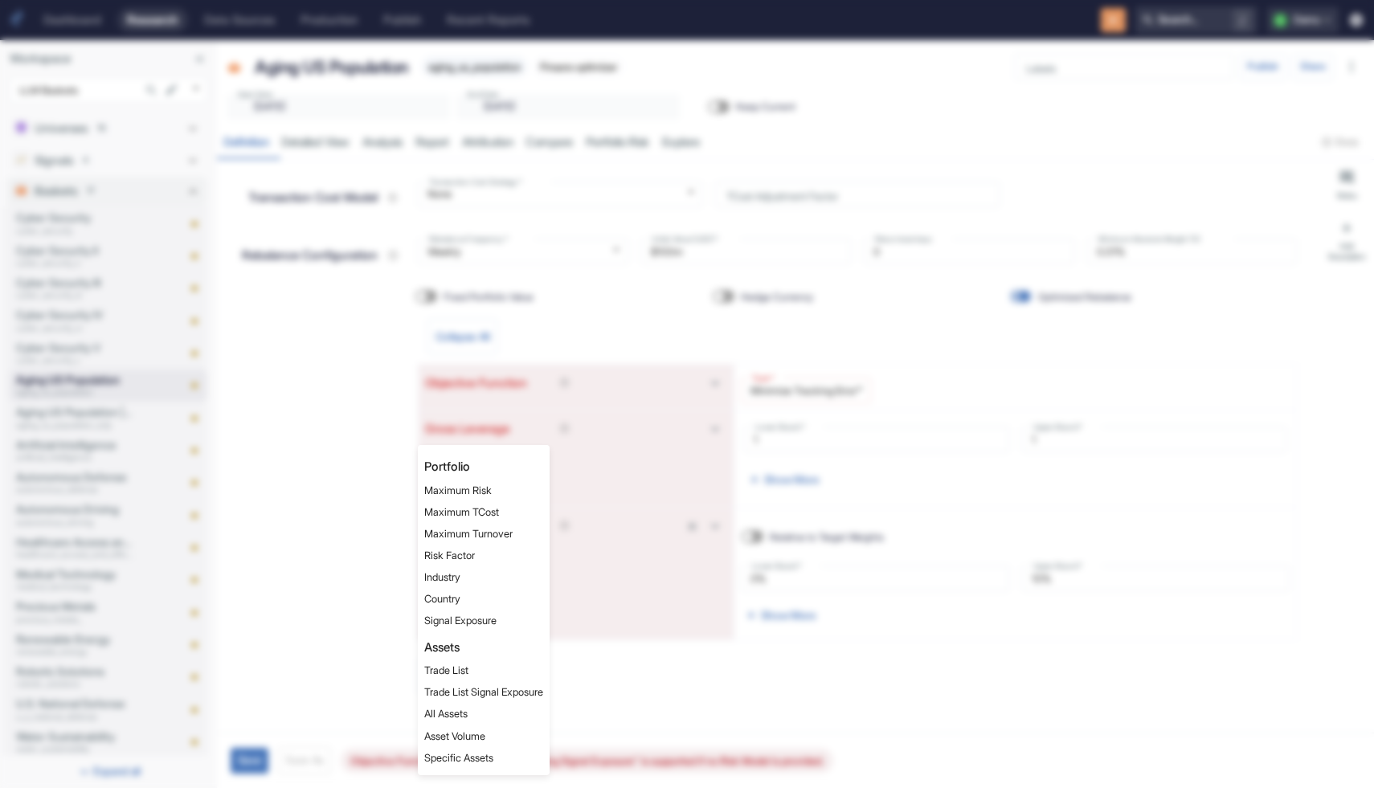
click at [630, 672] on div at bounding box center [687, 394] width 1374 height 788
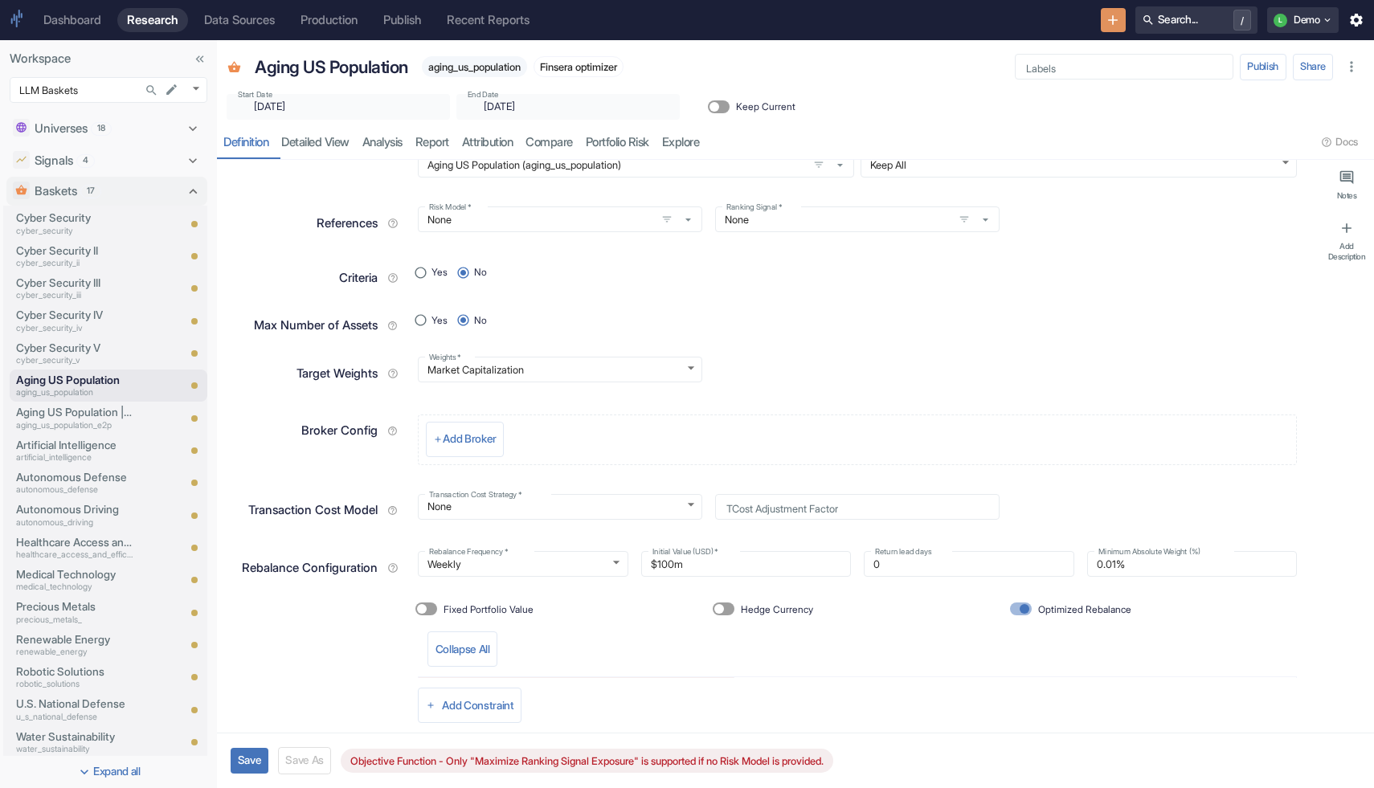
scroll to position [59, 0]
radio input "true"
click at [422, 270] on input "Yes" at bounding box center [420, 269] width 22 height 22
radio input "true"
radio input "false"
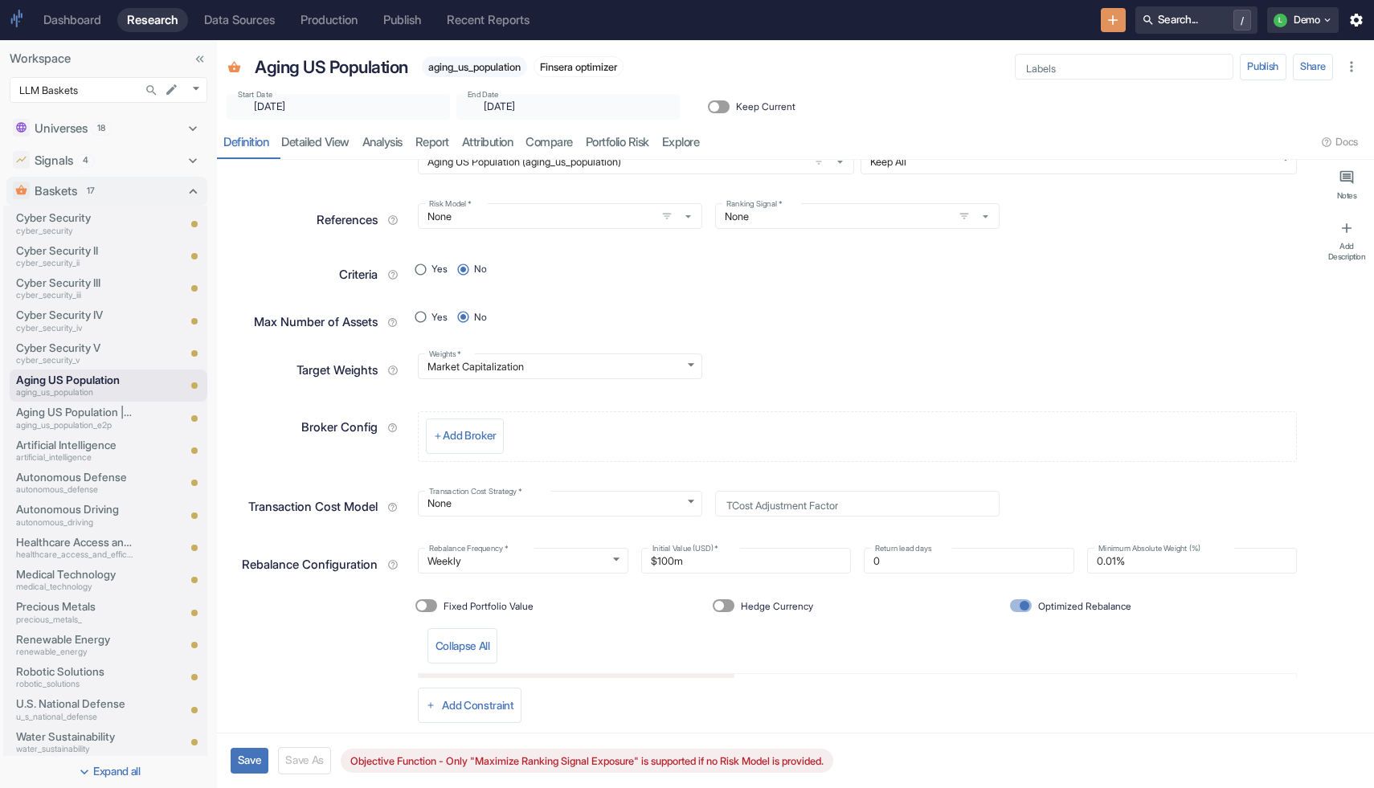
radio input "false"
type textarea "x"
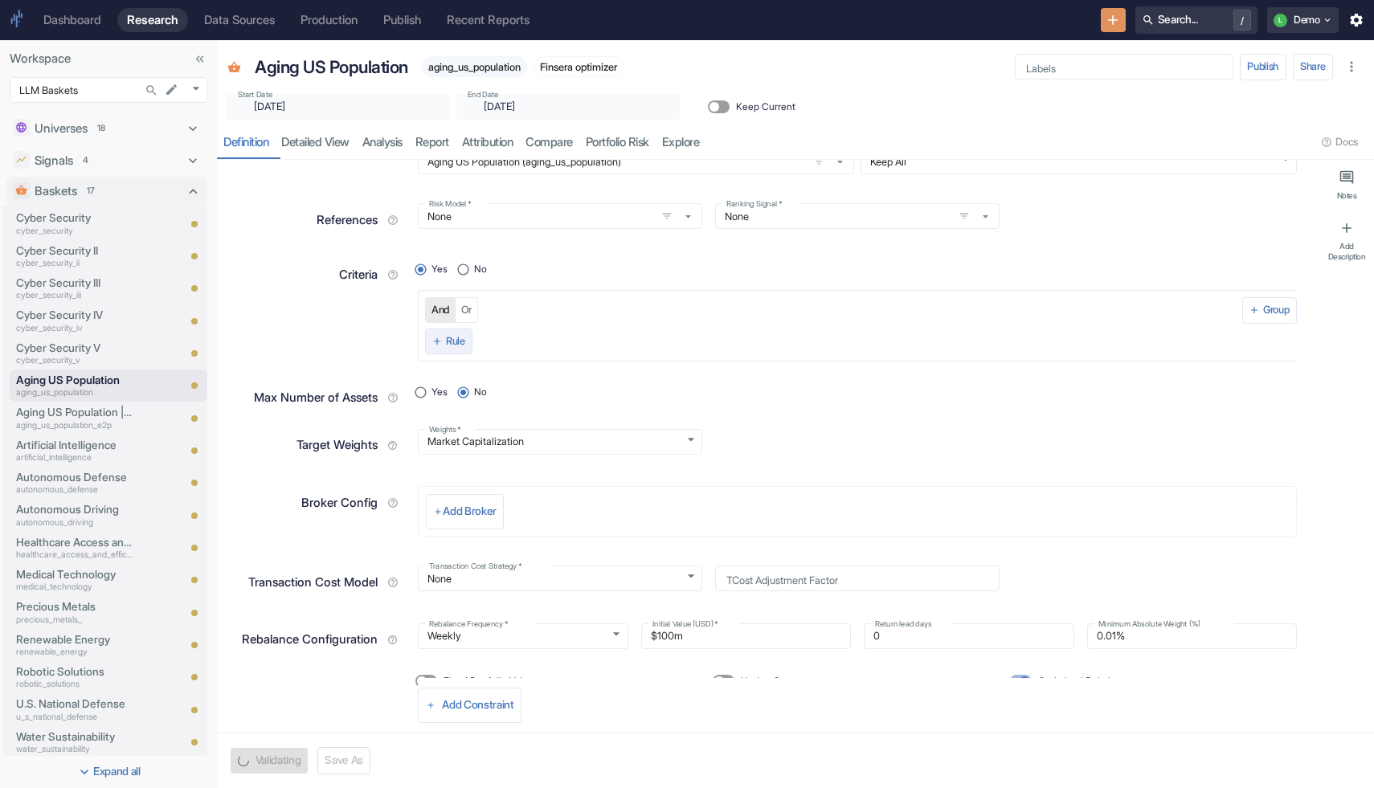
radio input "true"
click at [461, 339] on button "Rule" at bounding box center [448, 342] width 47 height 26
radio input "true"
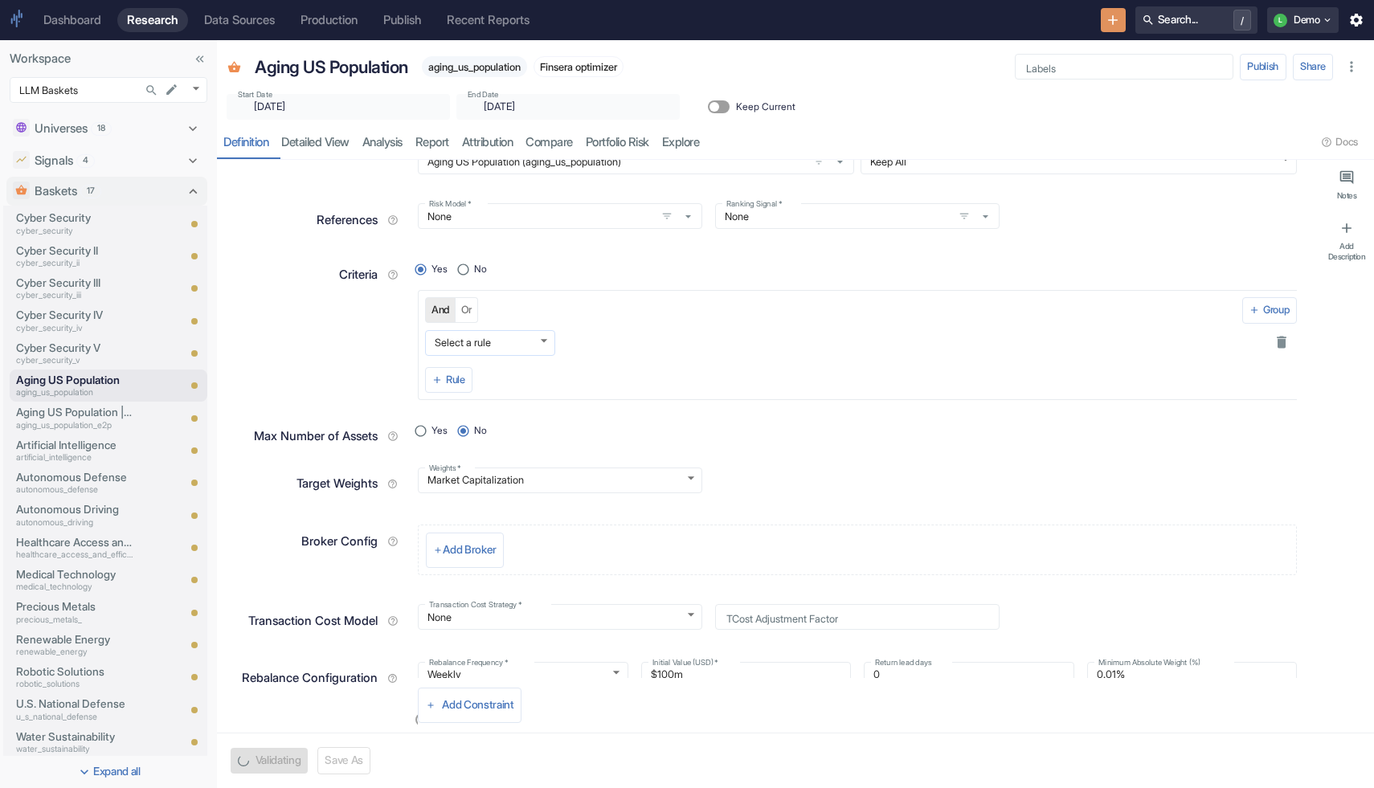
click at [464, 338] on body "Dashboard Research Data Sources Production Publish Recent Reports Search... / L…" at bounding box center [687, 394] width 1374 height 788
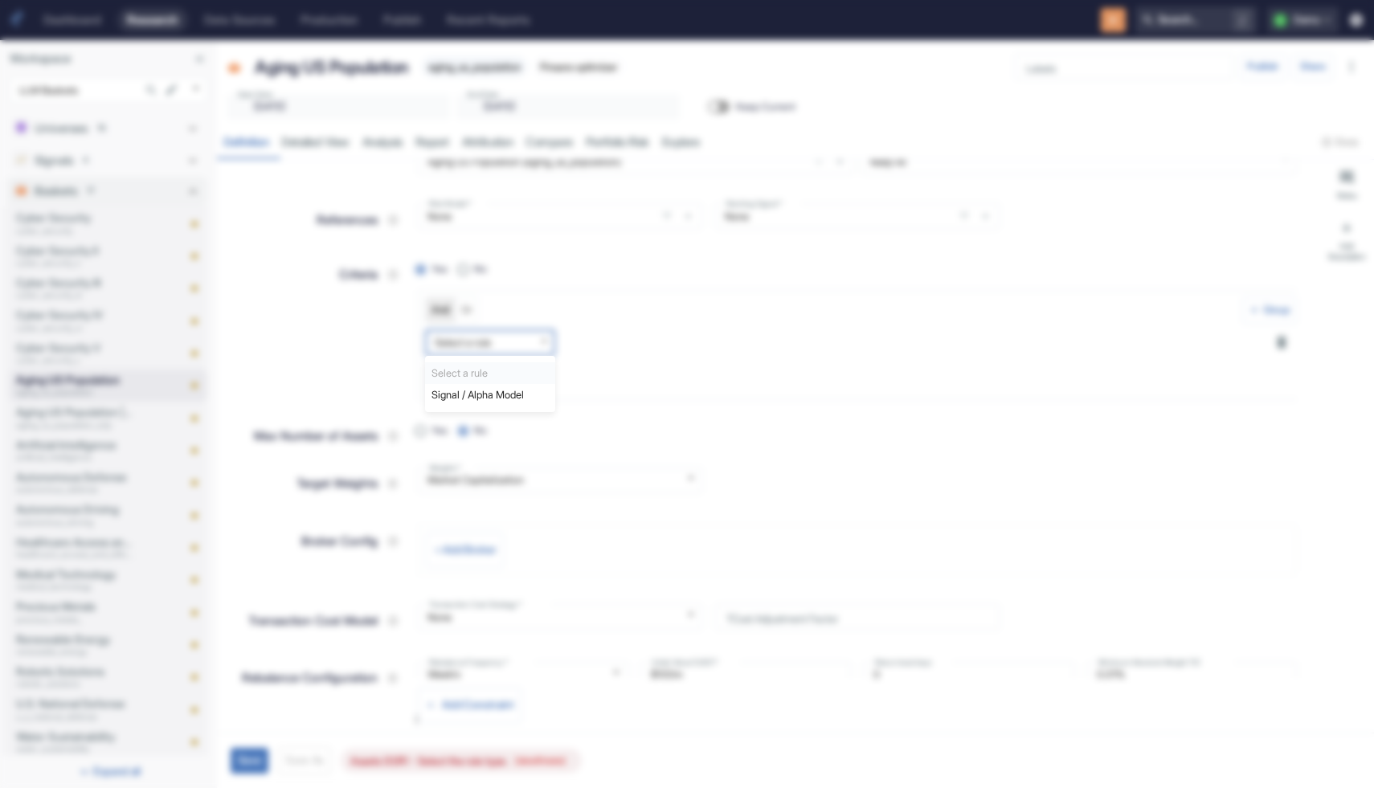
click at [462, 394] on li "Signal / Alpha Model" at bounding box center [490, 395] width 130 height 22
type textarea "x"
type input "signal_condition"
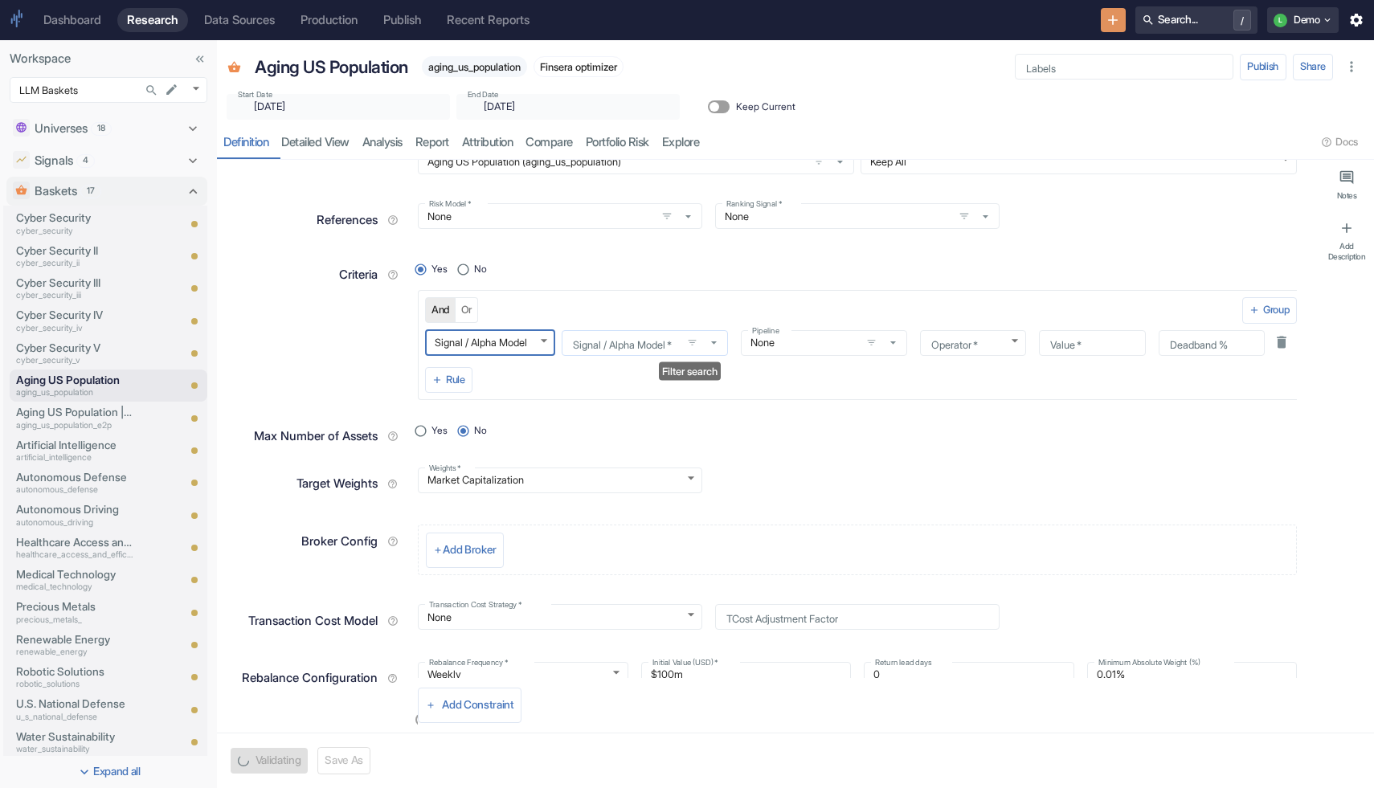
click at [690, 349] on button "open filters" at bounding box center [692, 342] width 19 height 19
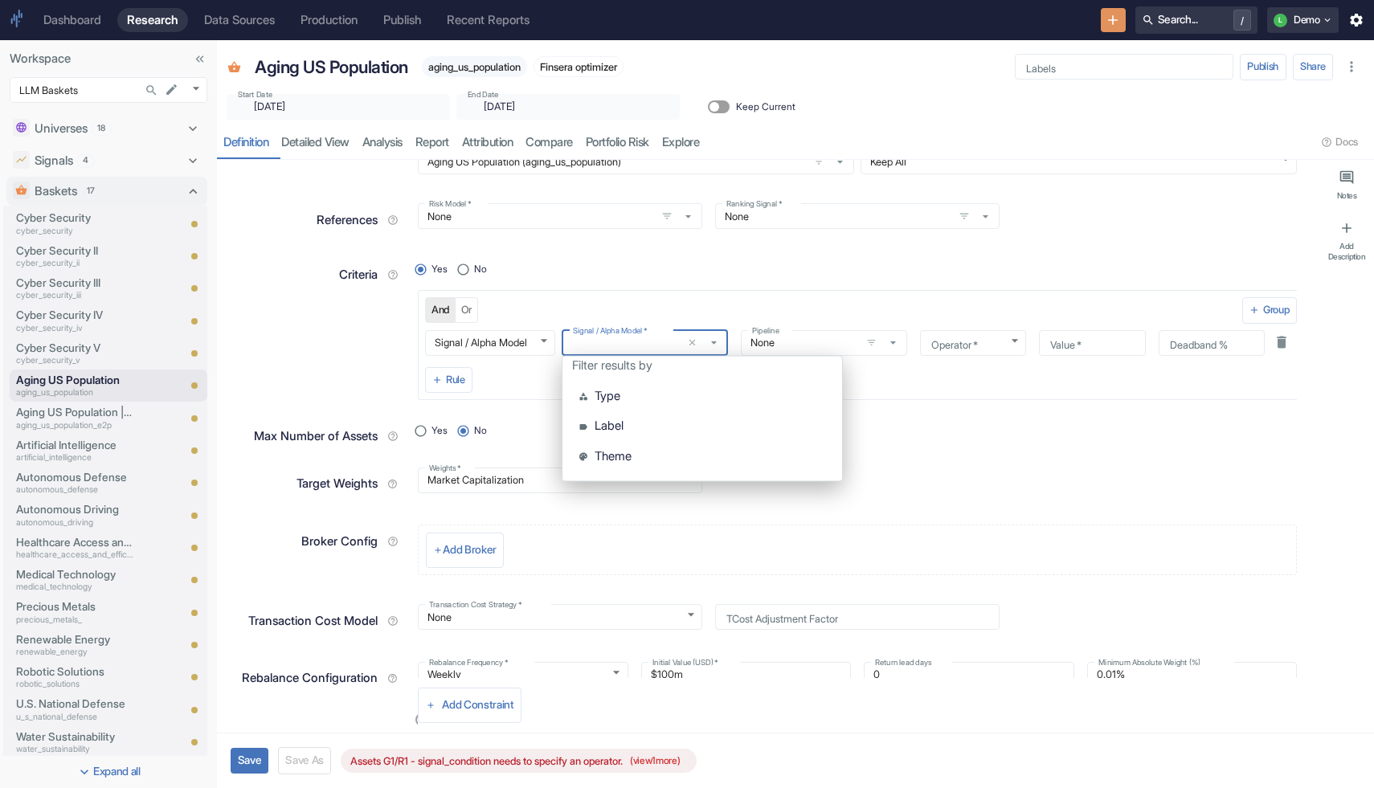
click at [611, 448] on p "Theme" at bounding box center [613, 456] width 37 height 18
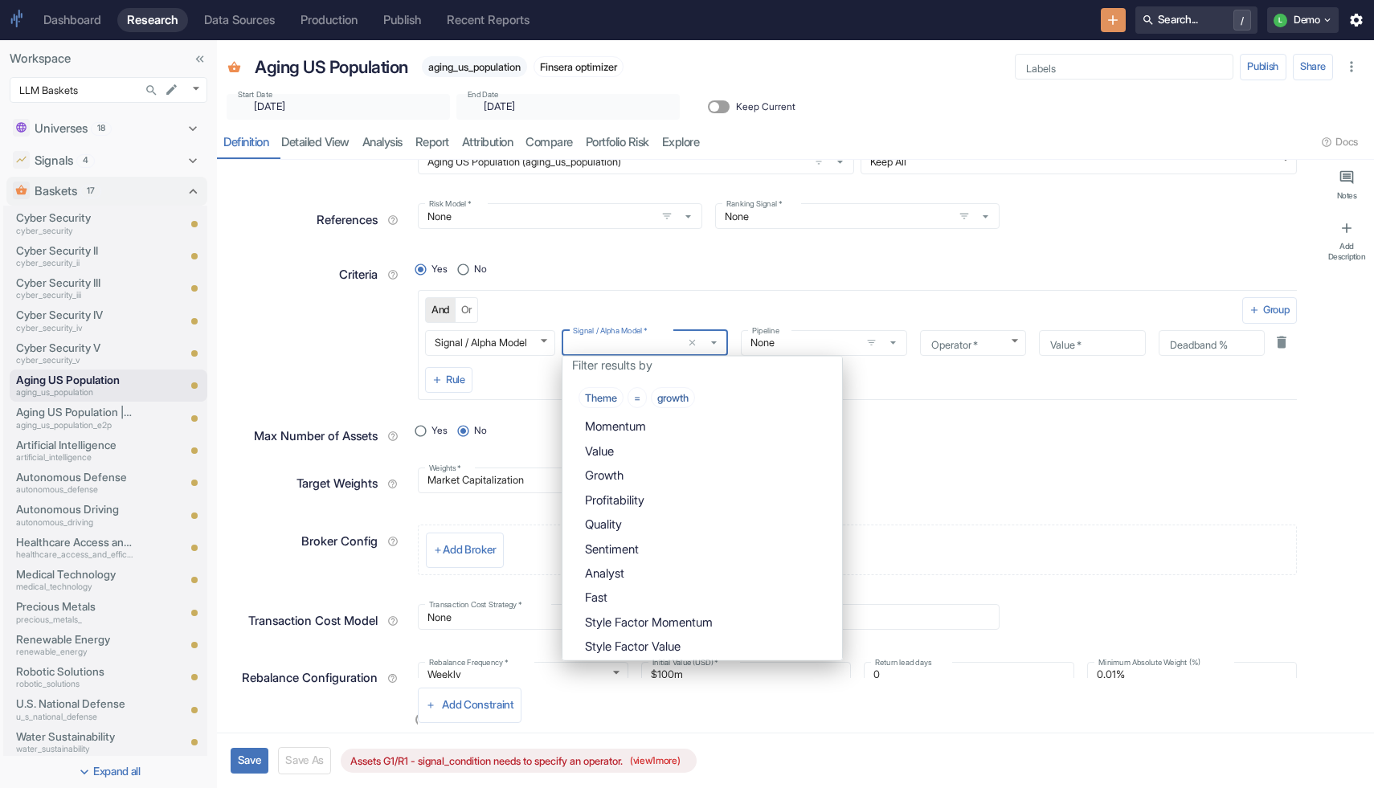
click at [624, 478] on div "Growth" at bounding box center [601, 476] width 45 height 18
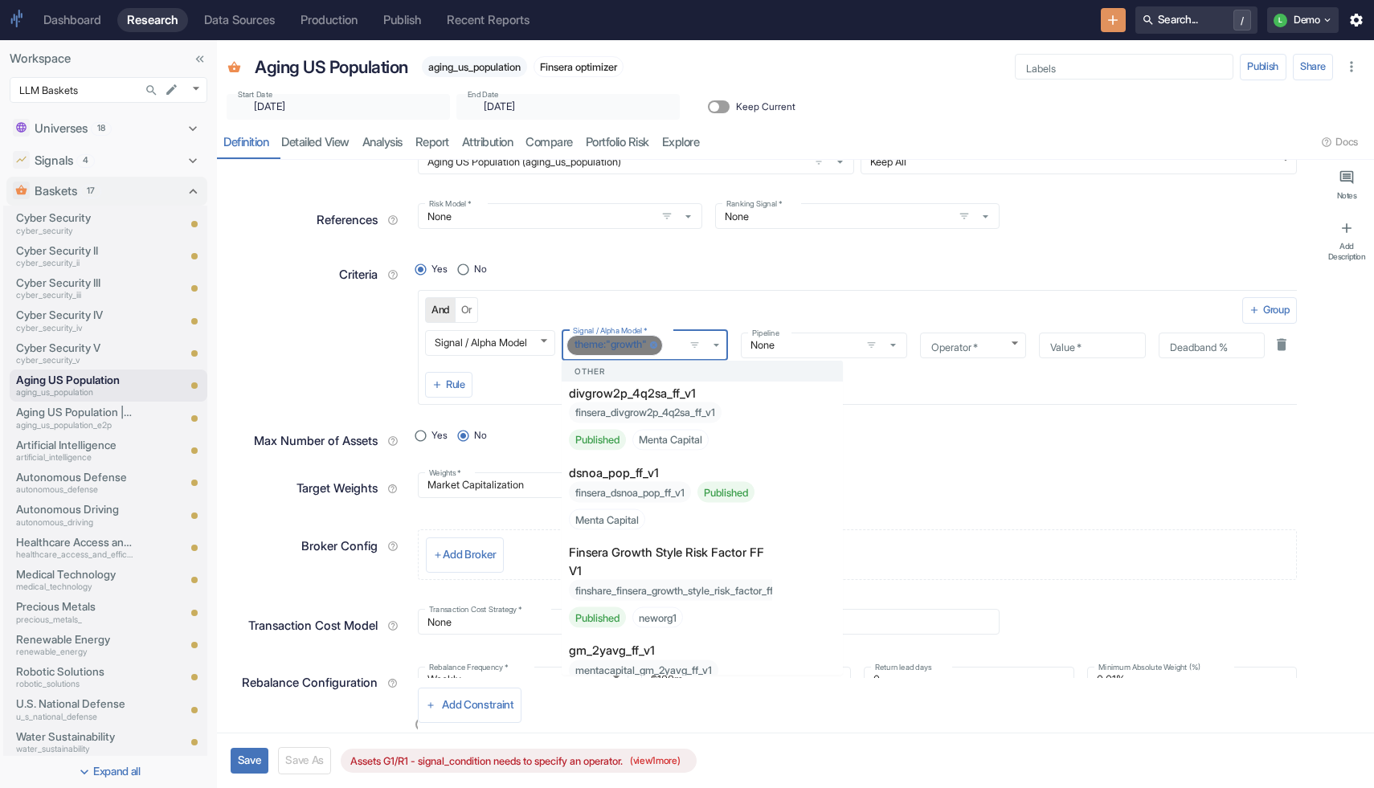
scroll to position [0, 0]
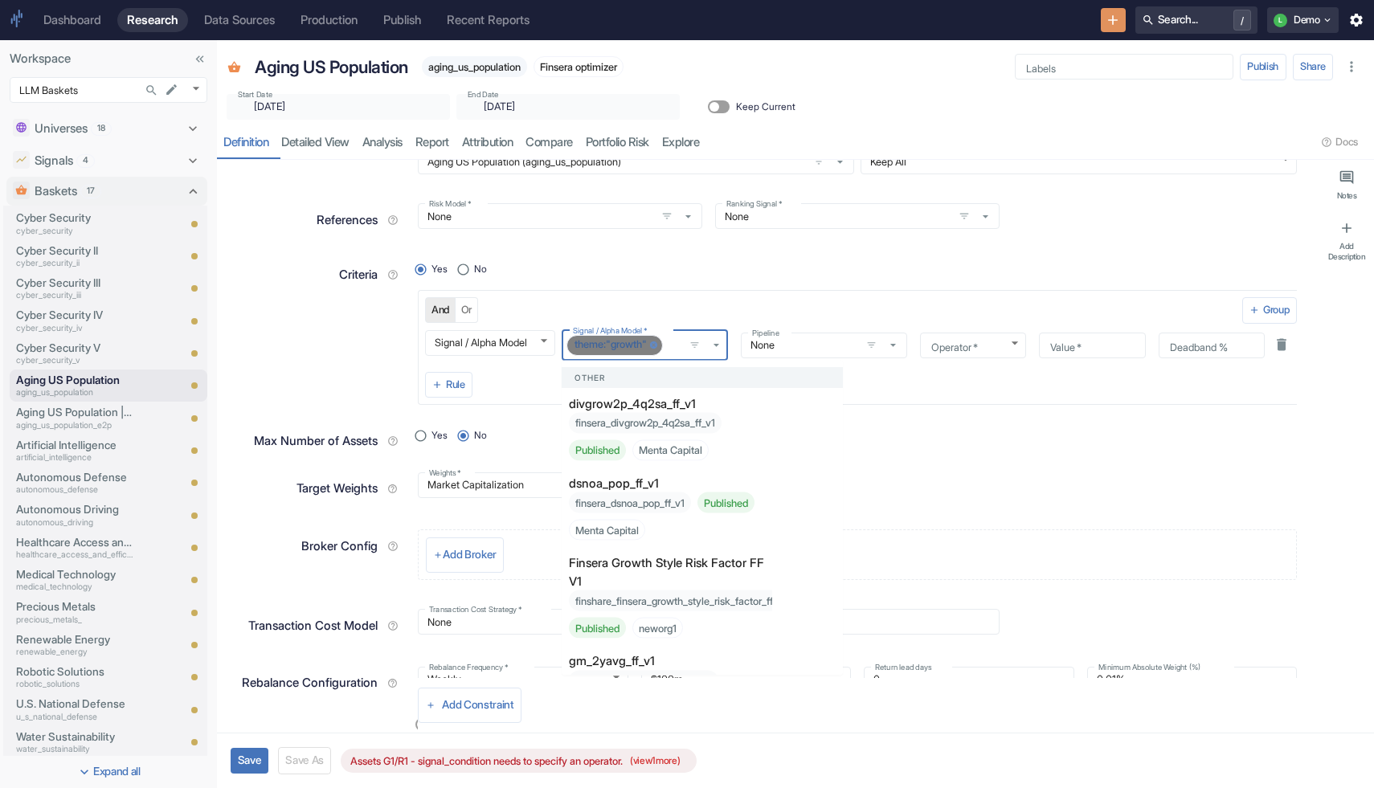
click at [708, 302] on div "And Or" at bounding box center [833, 310] width 817 height 26
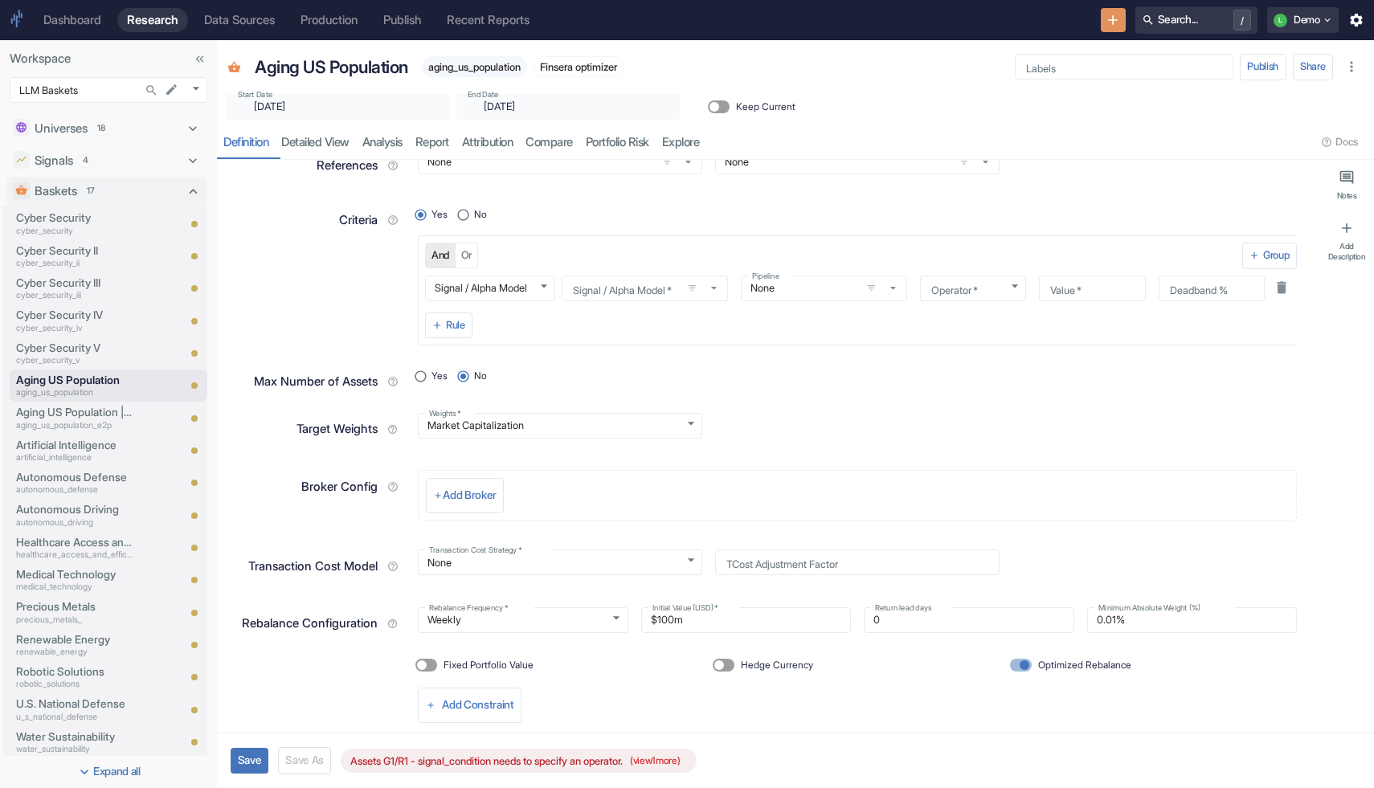
scroll to position [116, 0]
click at [197, 166] on icon at bounding box center [193, 161] width 16 height 16
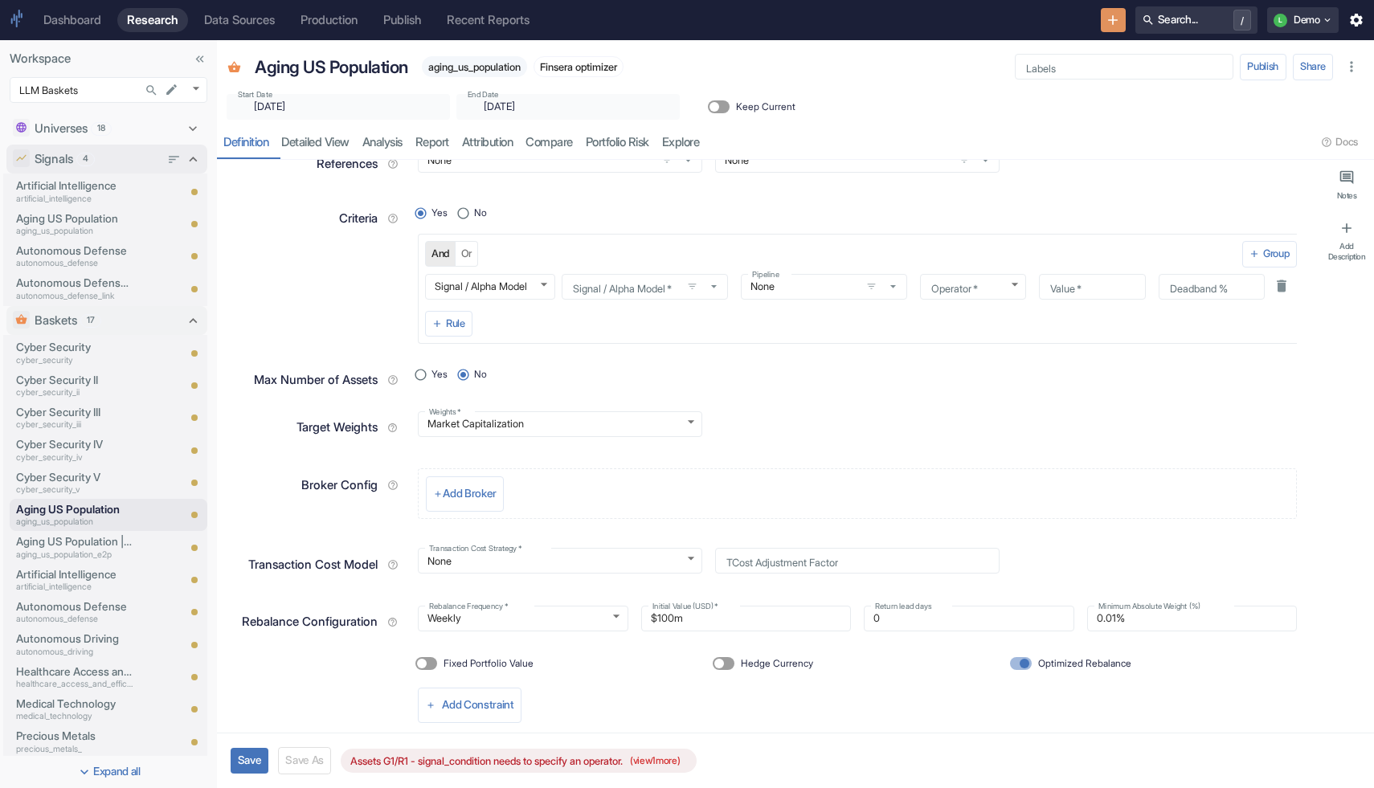
type textarea "x"
click at [191, 85] on body "Dashboard Research Data Sources Production Publish Recent Reports Search... / L…" at bounding box center [687, 394] width 1374 height 788
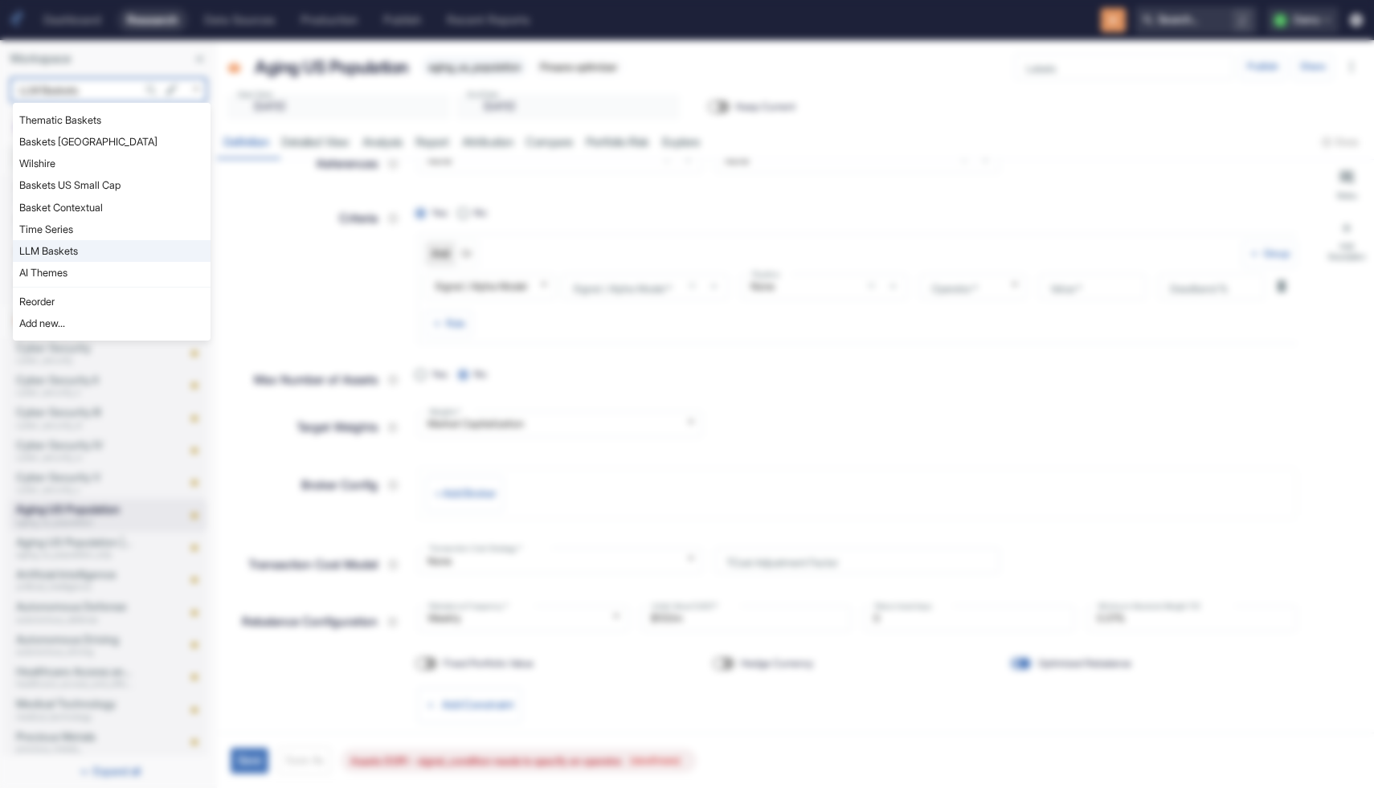
click at [77, 183] on li "Baskets US Small Cap" at bounding box center [112, 185] width 198 height 22
type input "1065"
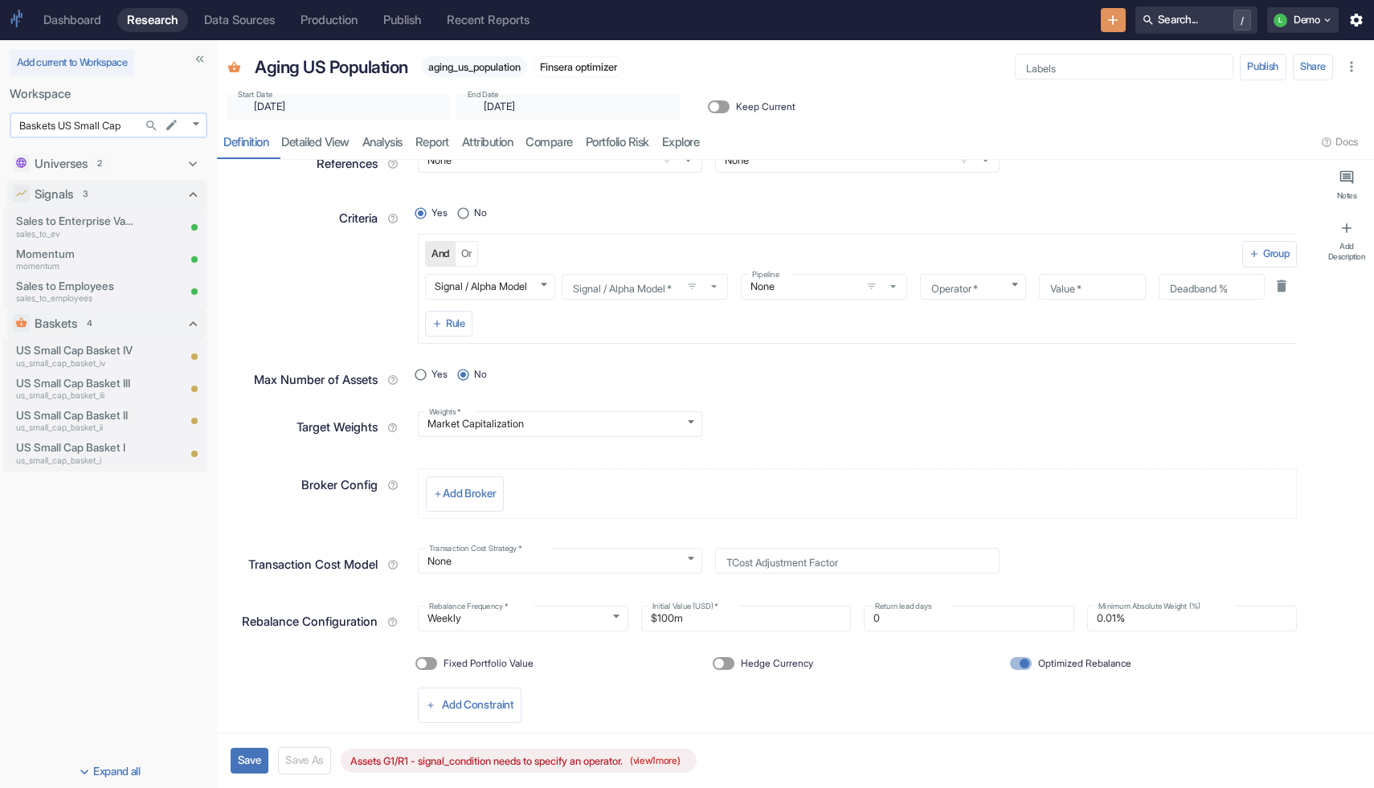
click at [192, 119] on body "Dashboard Research Data Sources Production Publish Recent Reports Search... / L…" at bounding box center [687, 394] width 1374 height 788
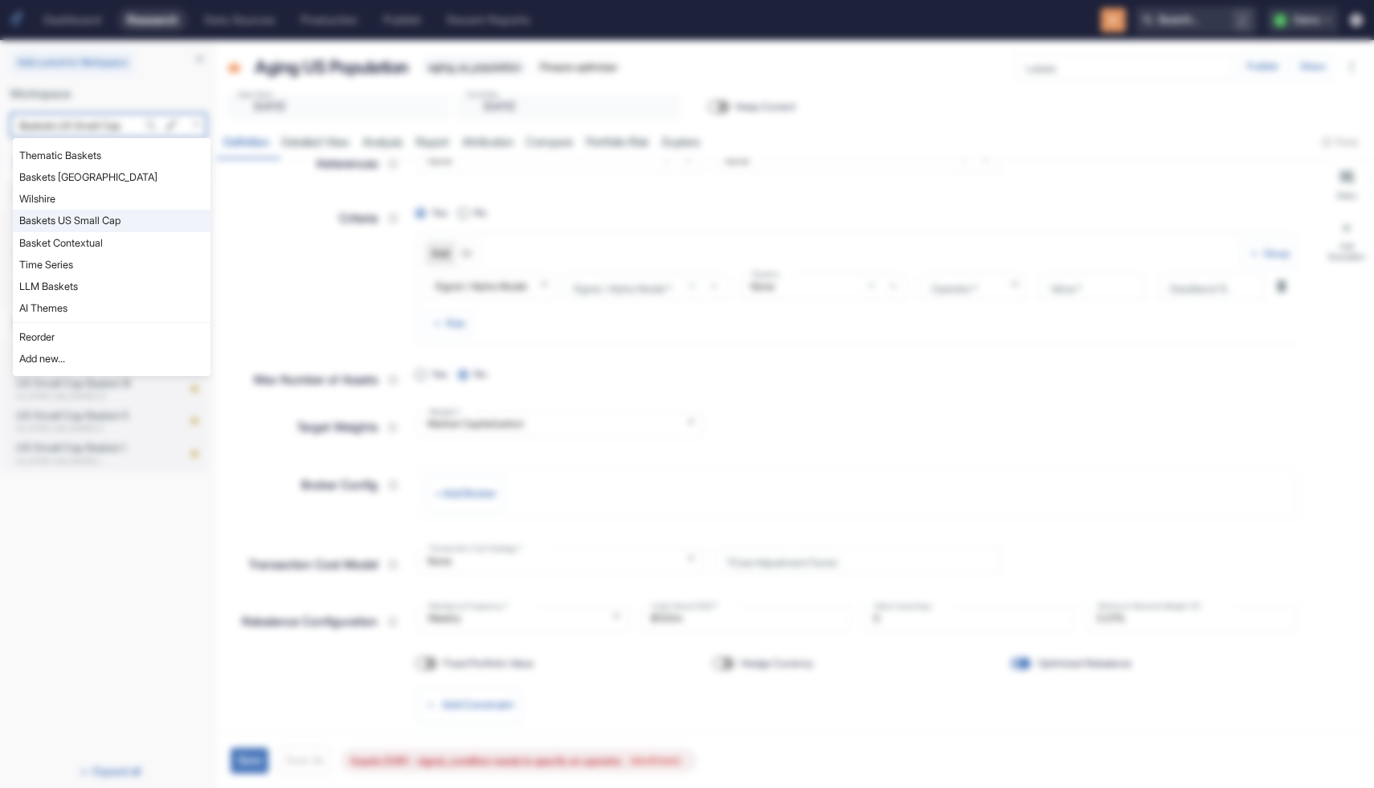
type textarea "x"
click at [121, 545] on div at bounding box center [687, 394] width 1374 height 788
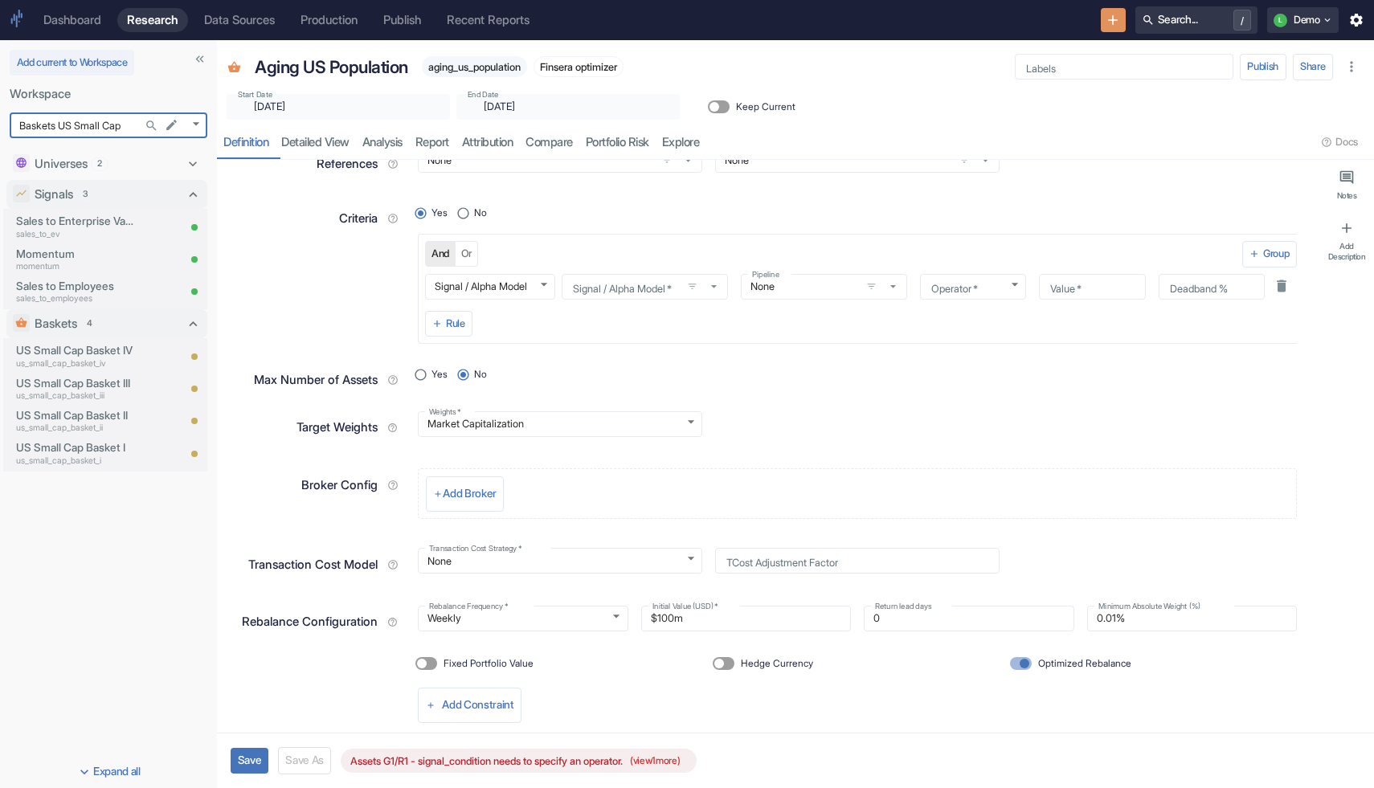
click at [840, 439] on div "Weights   * Market Capitalization MARKET_CAP Weights   *" at bounding box center [851, 420] width 892 height 42
click at [171, 630] on div "Universes 2 US Small Cap us_small_cap US Small Cap II us_small_cap_ii Signals 3…" at bounding box center [108, 448] width 217 height 615
